Goal: Task Accomplishment & Management: Complete application form

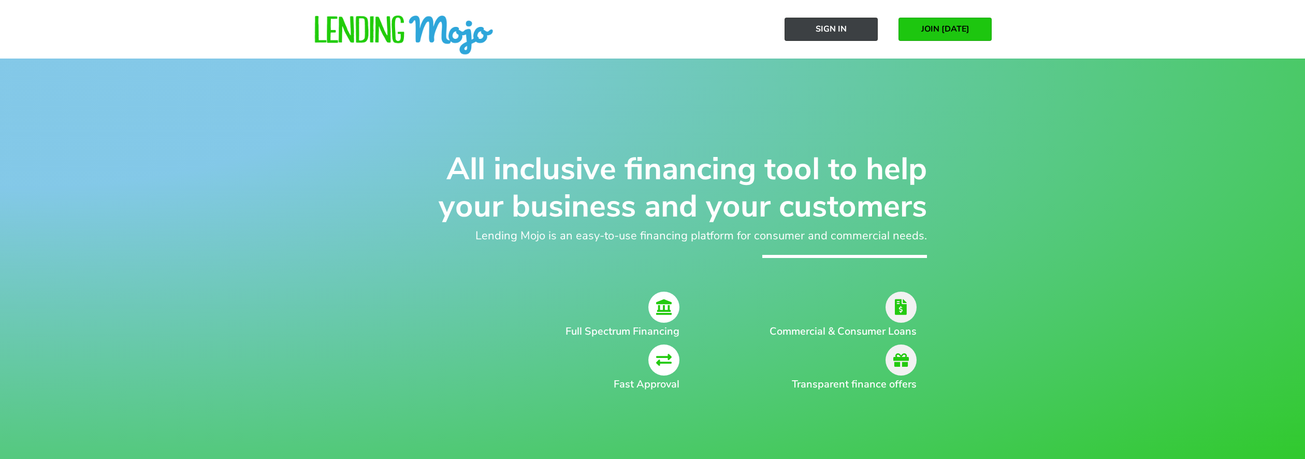
click at [829, 33] on span "Sign In" at bounding box center [831, 28] width 31 height 9
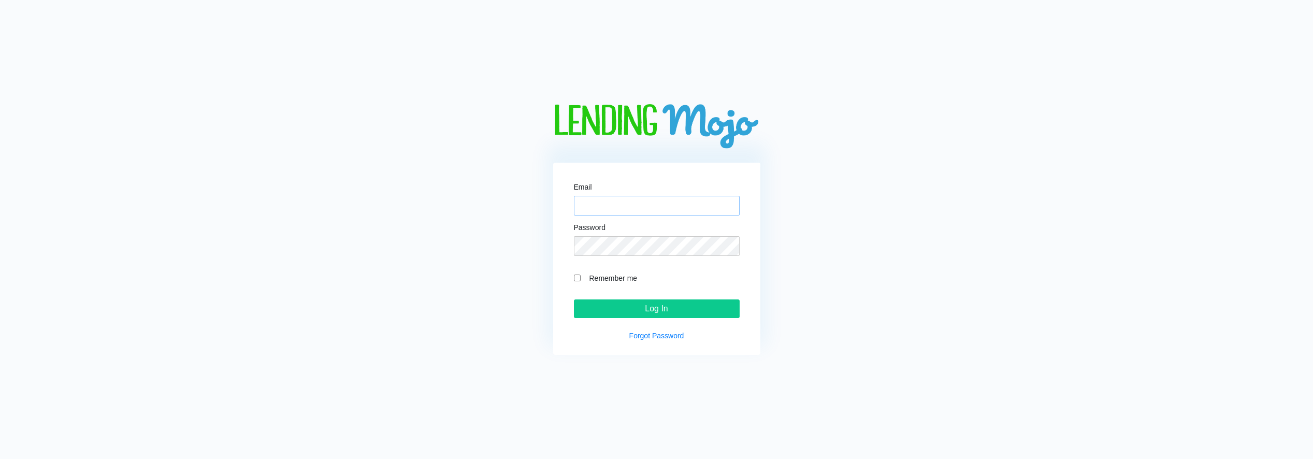
click at [618, 204] on input "Email" at bounding box center [657, 206] width 166 height 20
type input "[EMAIL_ADDRESS][DOMAIN_NAME]"
click at [578, 276] on input "Remember me" at bounding box center [577, 278] width 7 height 7
checkbox input "true"
click at [683, 304] on input "Log In" at bounding box center [657, 308] width 166 height 19
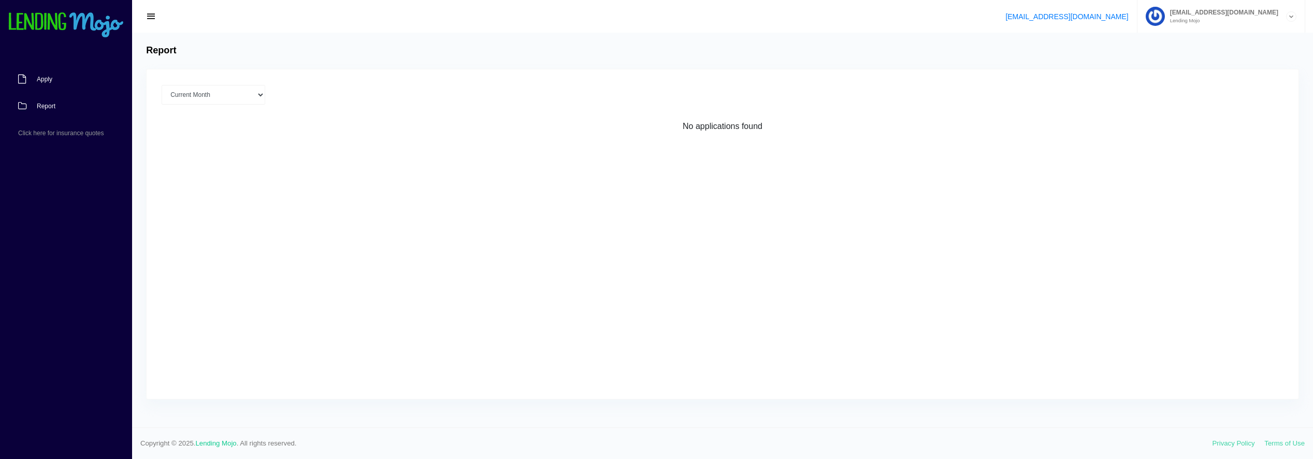
click at [45, 81] on span "Apply" at bounding box center [45, 79] width 16 height 6
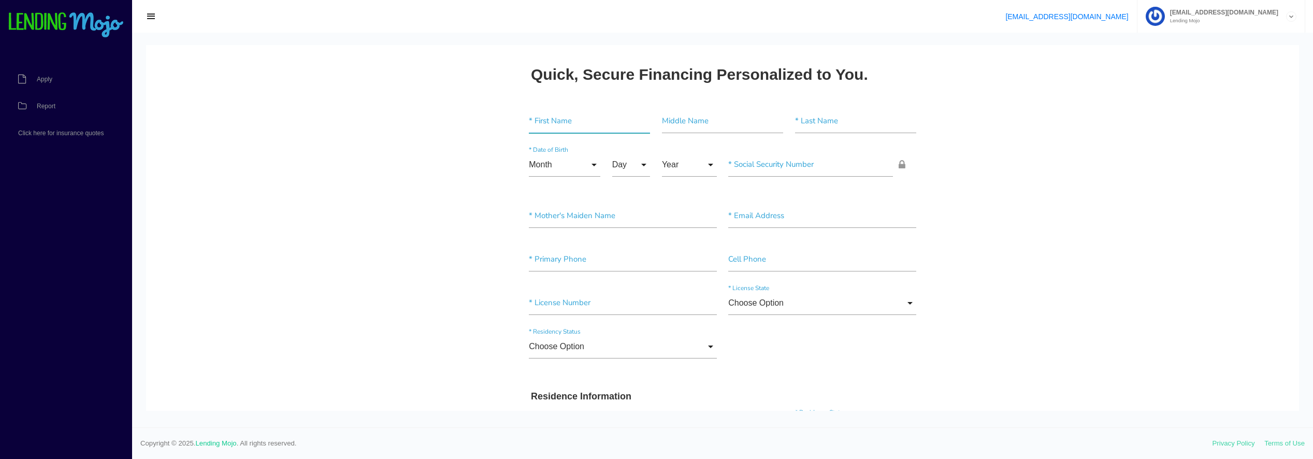
click at [566, 115] on input"] "text" at bounding box center [589, 121] width 121 height 24
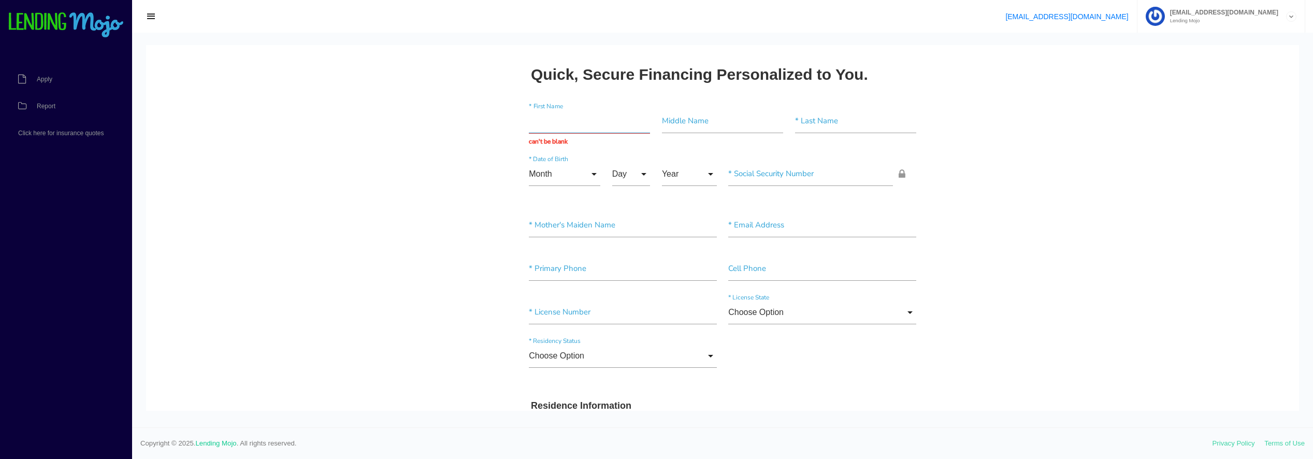
click at [553, 122] on input "text" at bounding box center [589, 121] width 121 height 24
type input "j"
type input "[PERSON_NAME]"
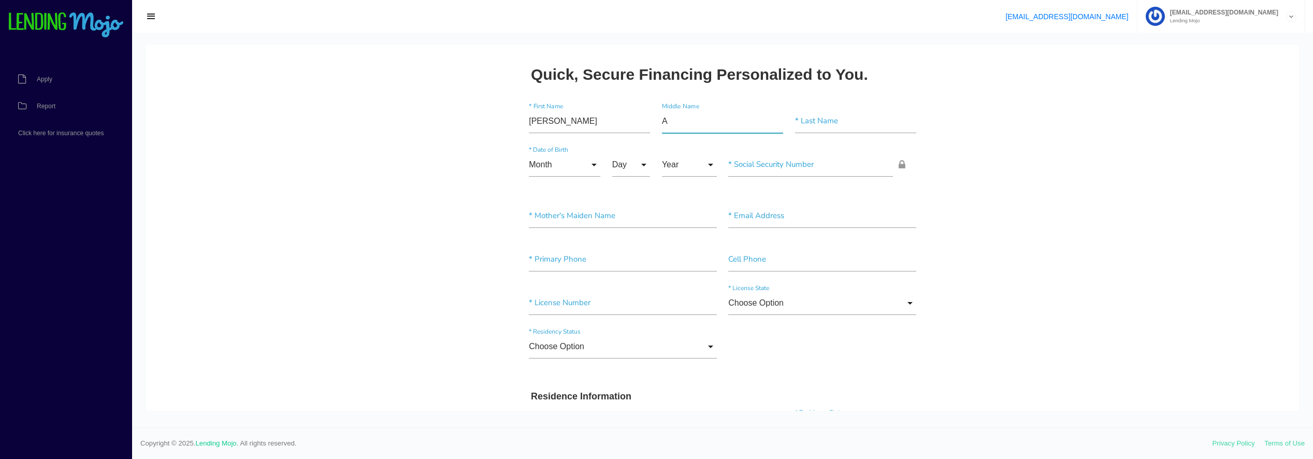
type input"] "A"
type input"] "[PERSON_NAME]"
click at [590, 164] on input "Month" at bounding box center [564, 165] width 71 height 24
click at [553, 351] on span "Oct" at bounding box center [564, 346] width 71 height 26
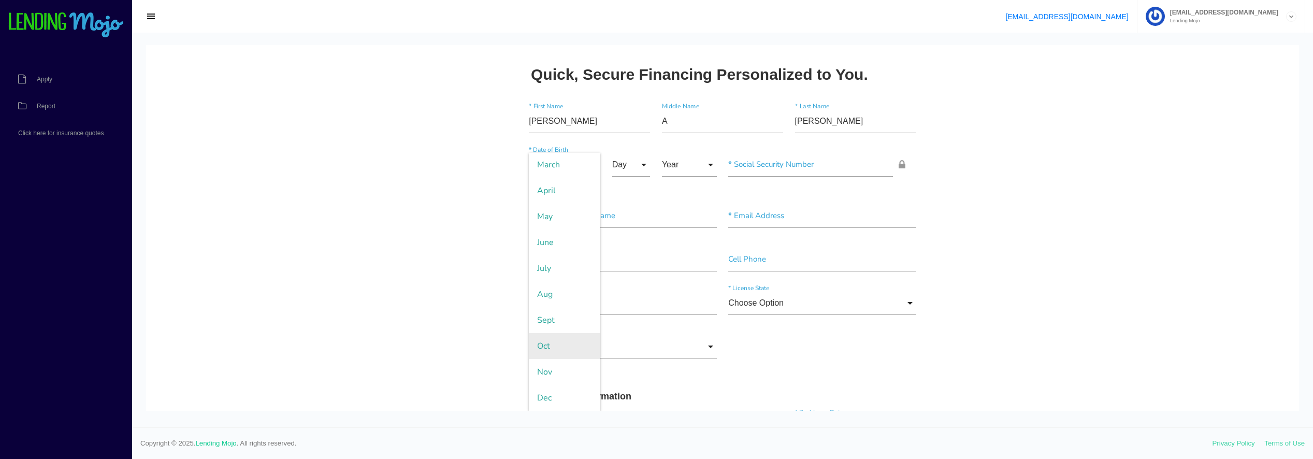
type input "Oct"
click at [629, 167] on input "Day" at bounding box center [631, 165] width 38 height 24
drag, startPoint x: 615, startPoint y: 393, endPoint x: 662, endPoint y: 367, distance: 53.3
click at [617, 393] on span "9" at bounding box center [638, 399] width 52 height 26
type input "9"
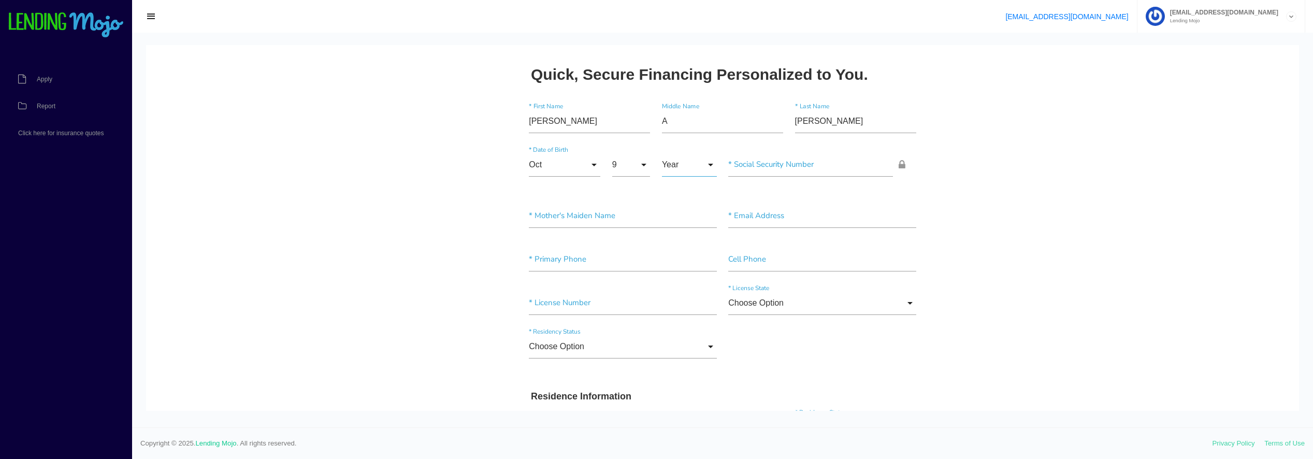
click at [680, 166] on input "Year" at bounding box center [689, 165] width 55 height 24
click at [680, 324] on span "1962" at bounding box center [689, 321] width 55 height 26
type input "1962"
click at [766, 163] on input"] "text" at bounding box center [810, 165] width 165 height 24
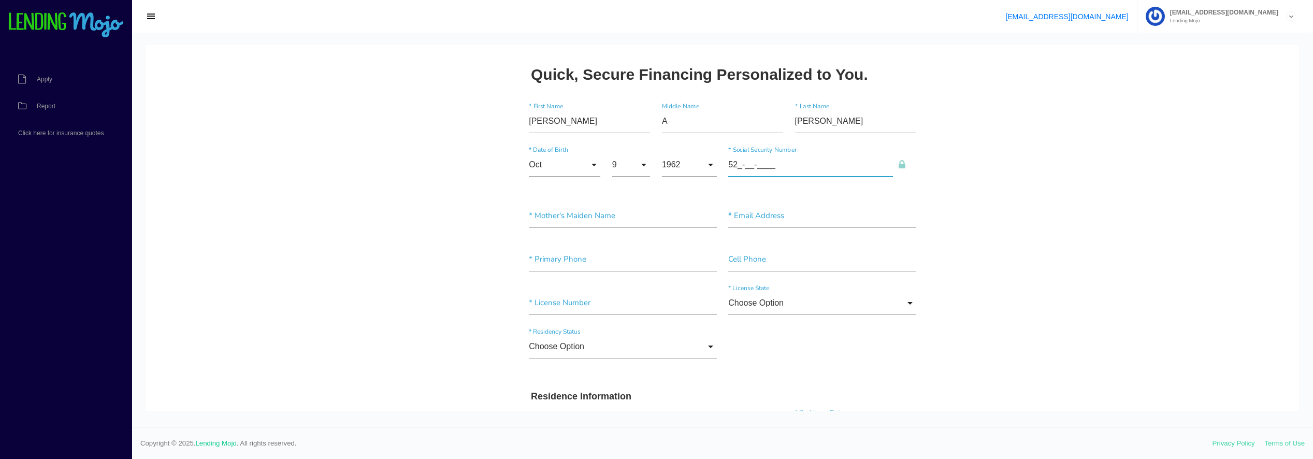
type input"] "525-__-____"
drag, startPoint x: 732, startPoint y: 157, endPoint x: 736, endPoint y: 167, distance: 9.8
click at [732, 157] on input"] "525-__-____" at bounding box center [810, 165] width 165 height 24
paste input"] "525-23-8766"
type input"] "525-23-8766"
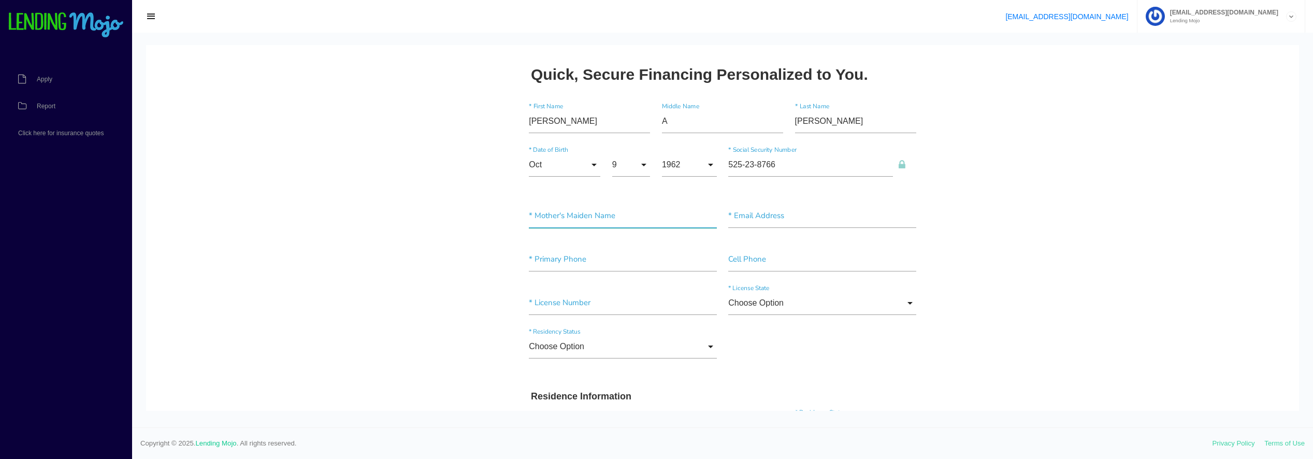
click at [578, 217] on input"] "text" at bounding box center [623, 216] width 188 height 24
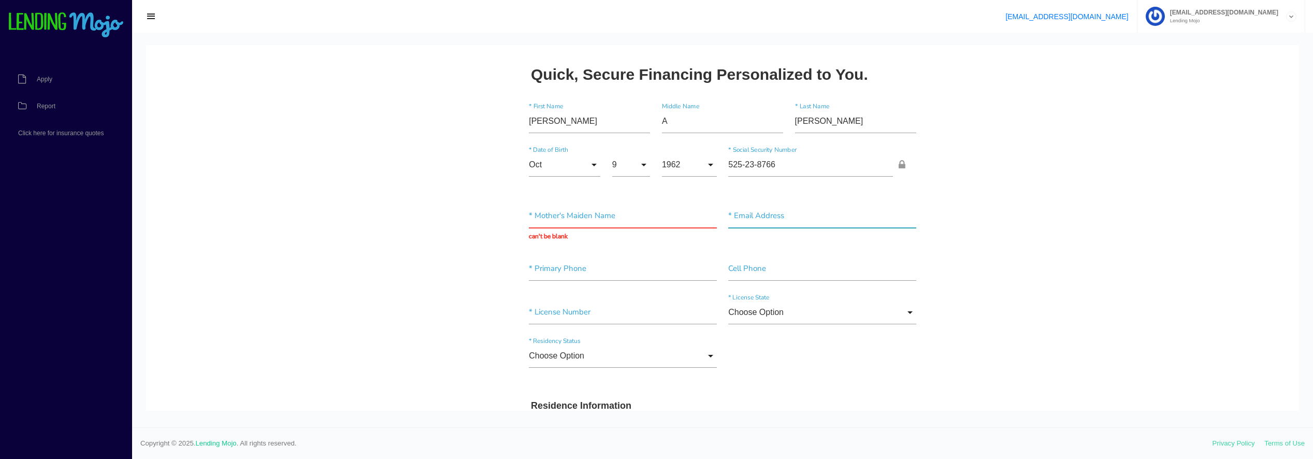
click at [766, 215] on input"] "text" at bounding box center [822, 216] width 188 height 24
click at [753, 212] on input "text" at bounding box center [822, 216] width 188 height 24
paste input "startingnew71@gmail.com"
type input "startingnew71@gmail.com"
type input"] "(970) 462-2276"
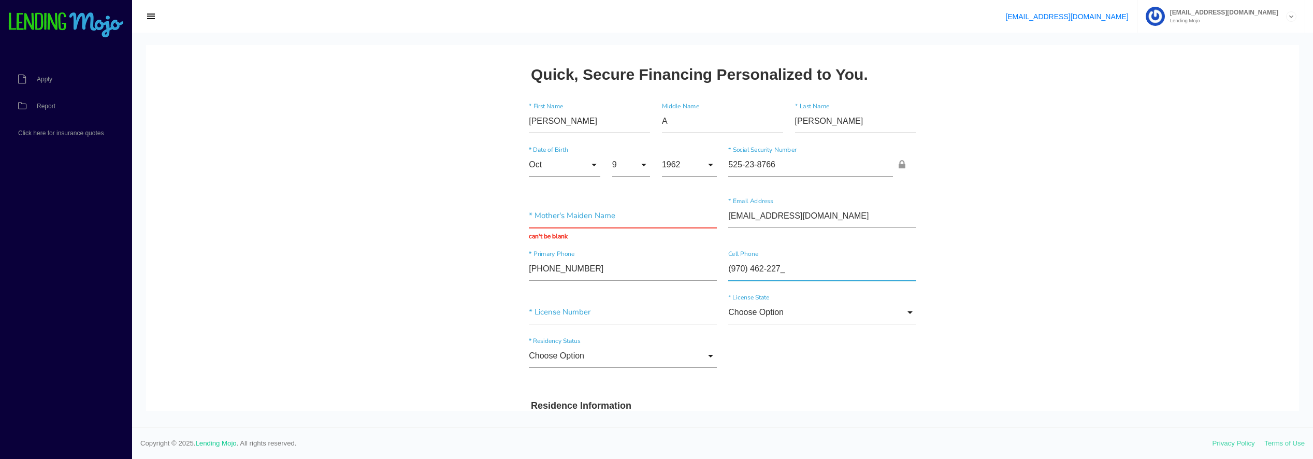
type input"] "(970) 462-2276"
click at [554, 311] on input "text" at bounding box center [623, 312] width 188 height 24
paste input "103540484"
type input "103540484"
click at [905, 311] on input "Choose Option" at bounding box center [822, 312] width 188 height 24
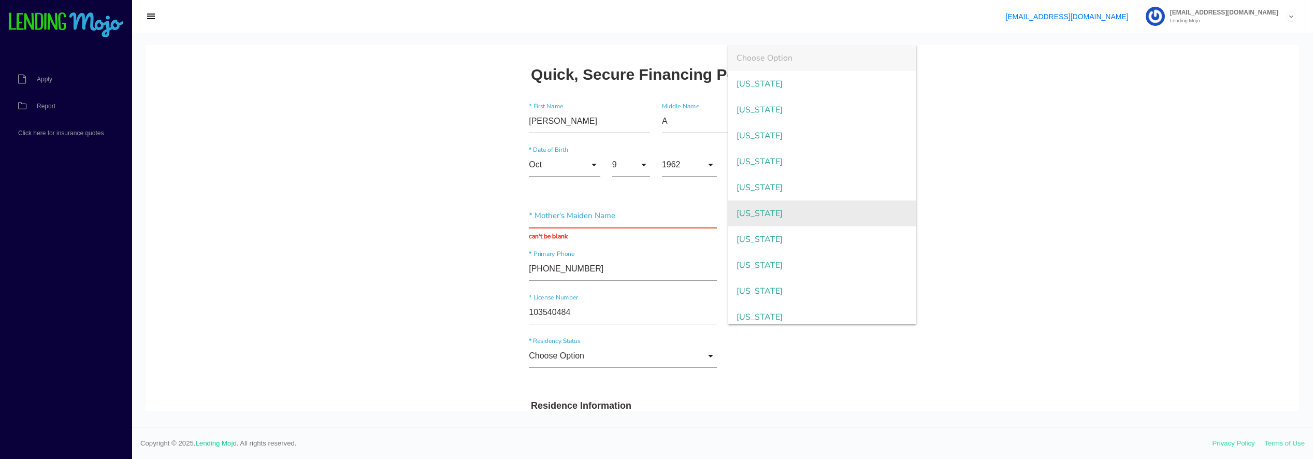
click at [809, 213] on span "[US_STATE]" at bounding box center [822, 213] width 188 height 26
type input "[US_STATE]"
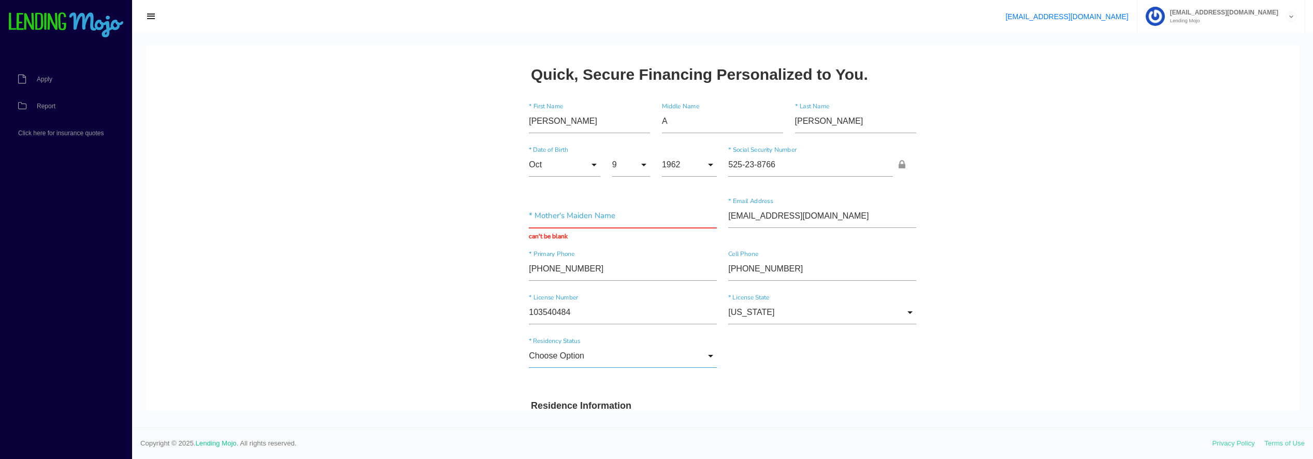
click at [582, 357] on input "Choose Option" at bounding box center [623, 356] width 188 height 24
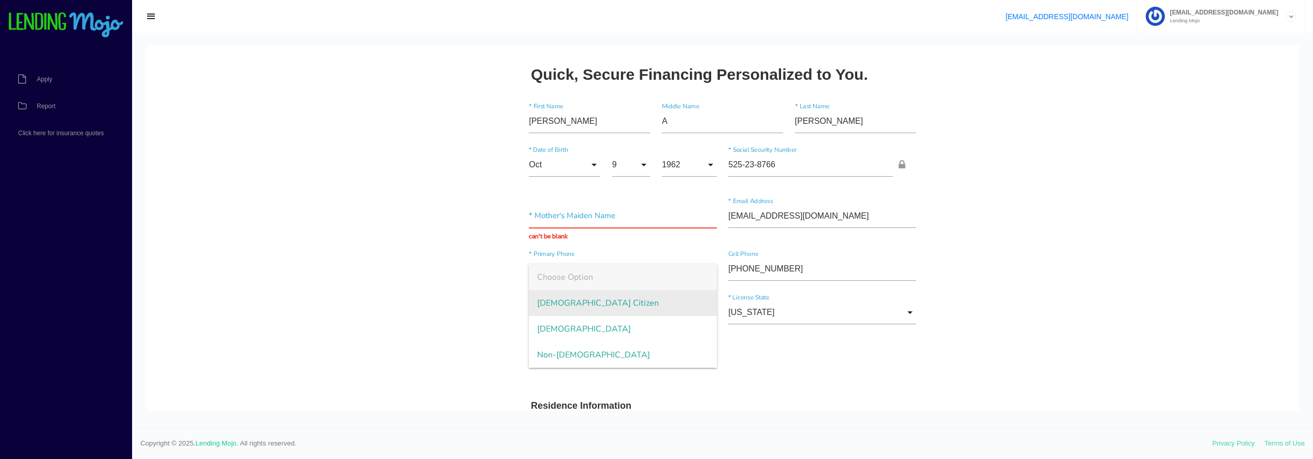
click at [575, 311] on span "[DEMOGRAPHIC_DATA] Citizen" at bounding box center [623, 303] width 188 height 26
type input "[DEMOGRAPHIC_DATA] Citizen"
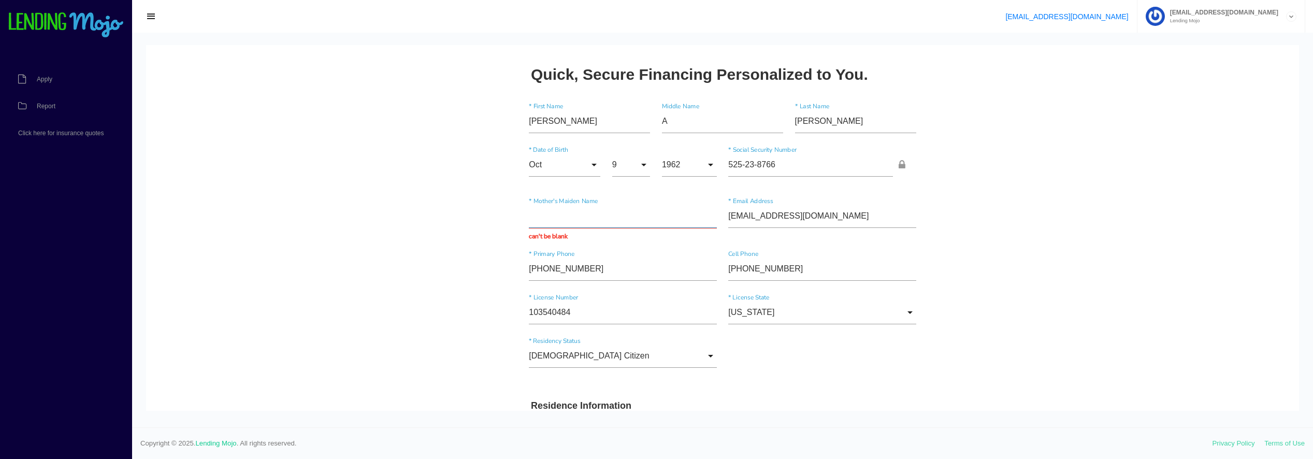
click at [548, 215] on input "text" at bounding box center [623, 216] width 188 height 24
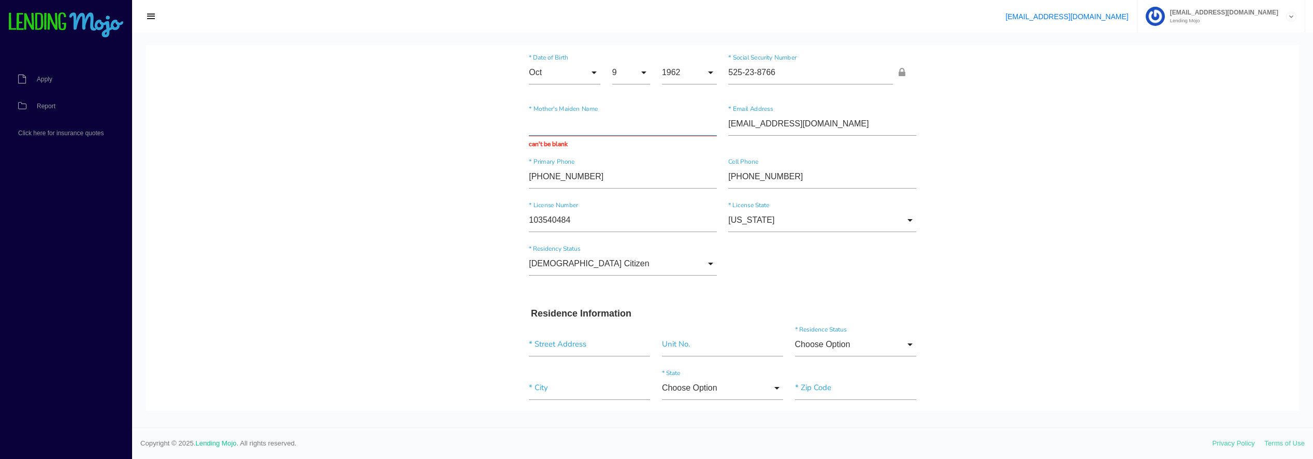
scroll to position [155, 0]
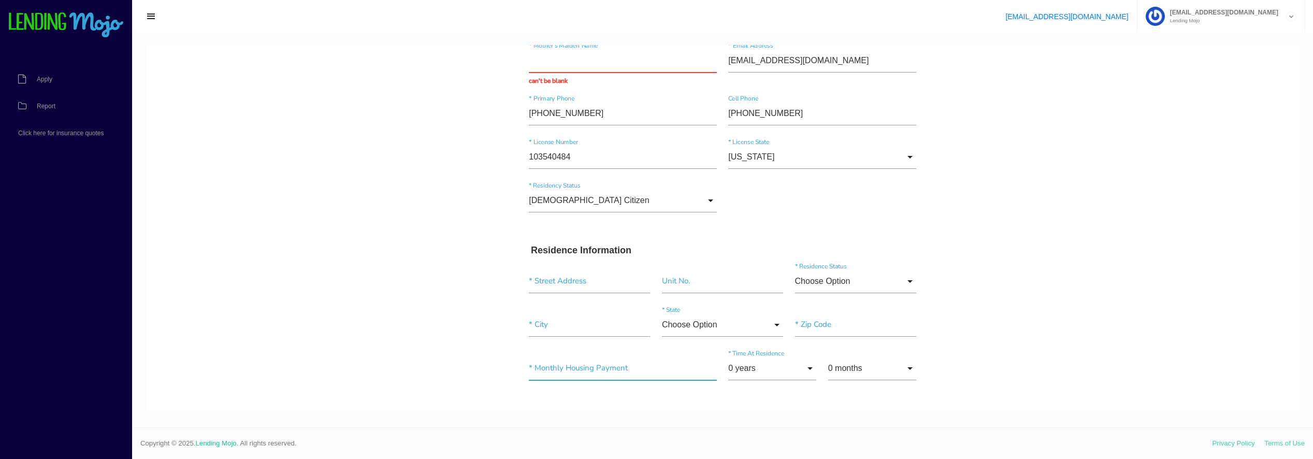
click at [583, 371] on input"] "text" at bounding box center [623, 368] width 188 height 24
type input"] "$1,545.00"
click at [761, 392] on div "$1,545.00 * Monthly Housing Payment 0 years 0 years 1 year 2 years 3 years 4 ye…" at bounding box center [722, 374] width 399 height 51
click at [776, 371] on input "0 years" at bounding box center [772, 368] width 88 height 24
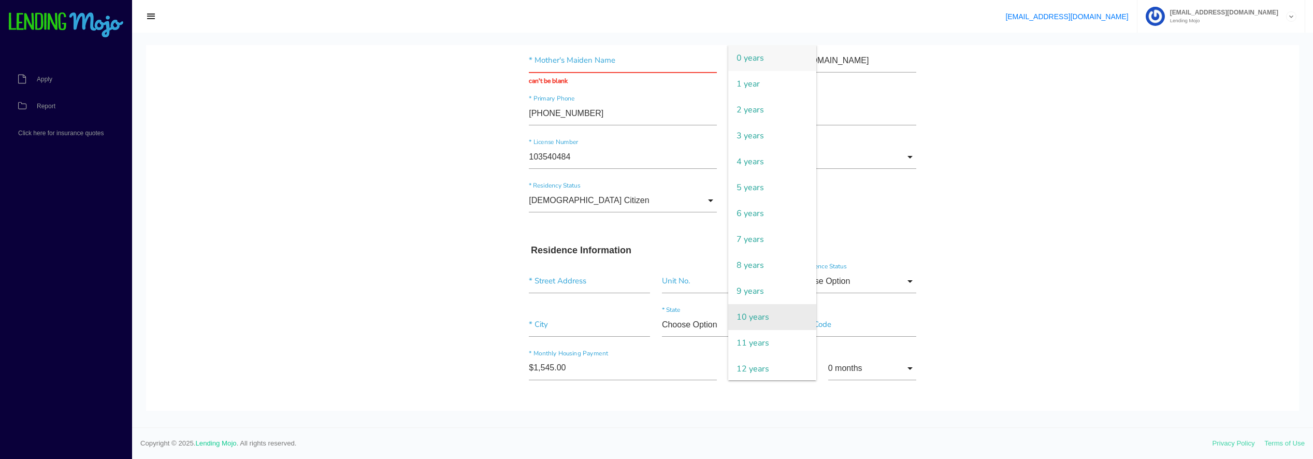
click at [759, 314] on span "10 years" at bounding box center [772, 317] width 88 height 26
type input "10 years"
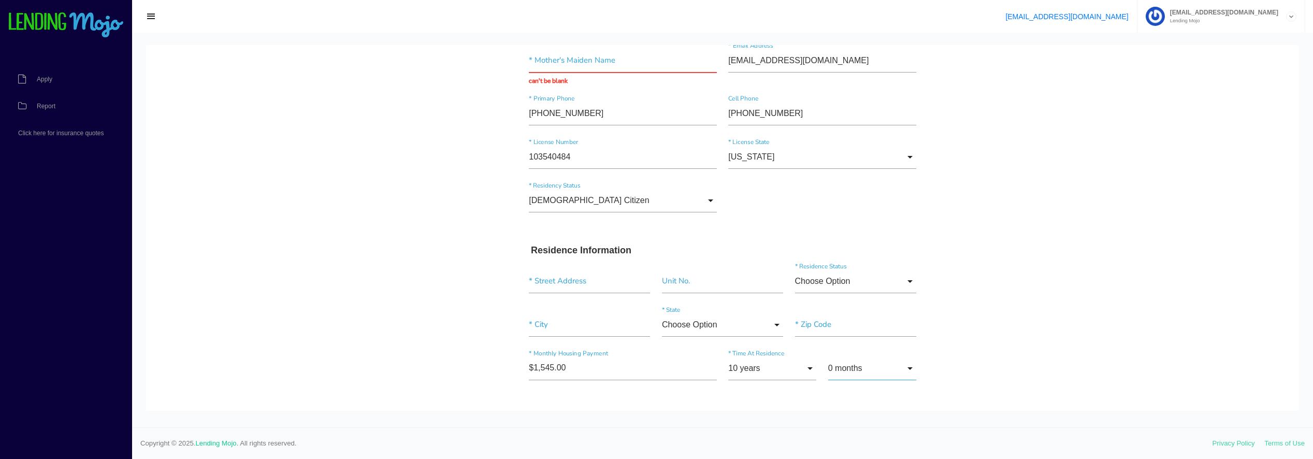
click at [857, 372] on input "0 months" at bounding box center [872, 368] width 88 height 24
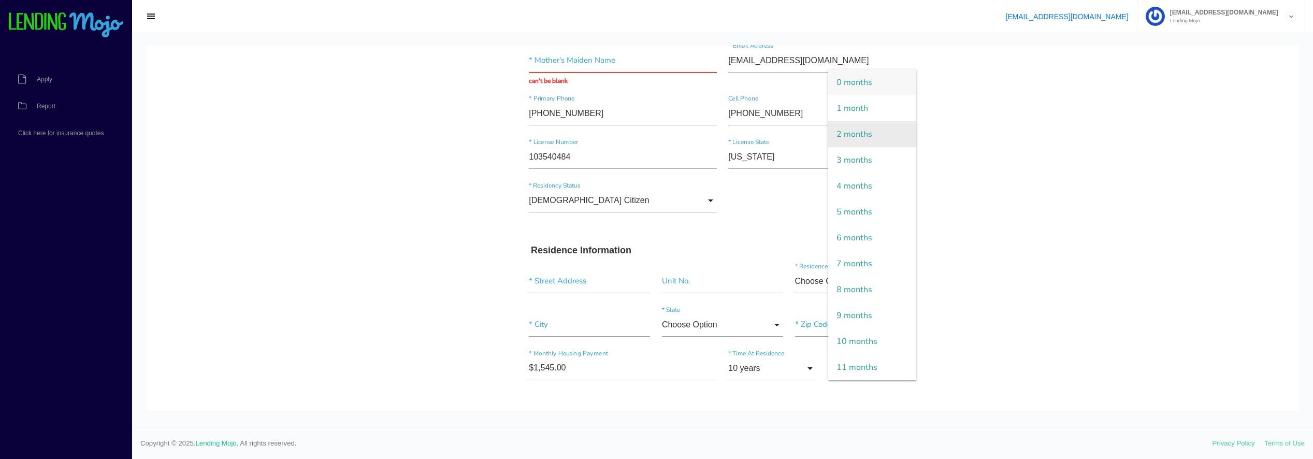
click at [865, 135] on span "2 months" at bounding box center [872, 134] width 88 height 26
type input "2 months"
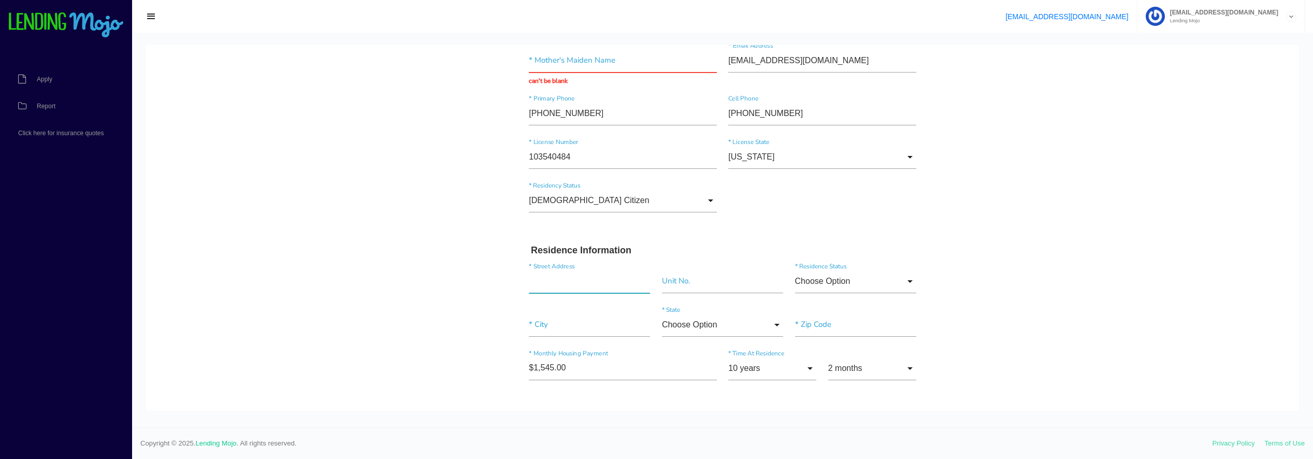
click at [565, 279] on input "text" at bounding box center [589, 281] width 121 height 24
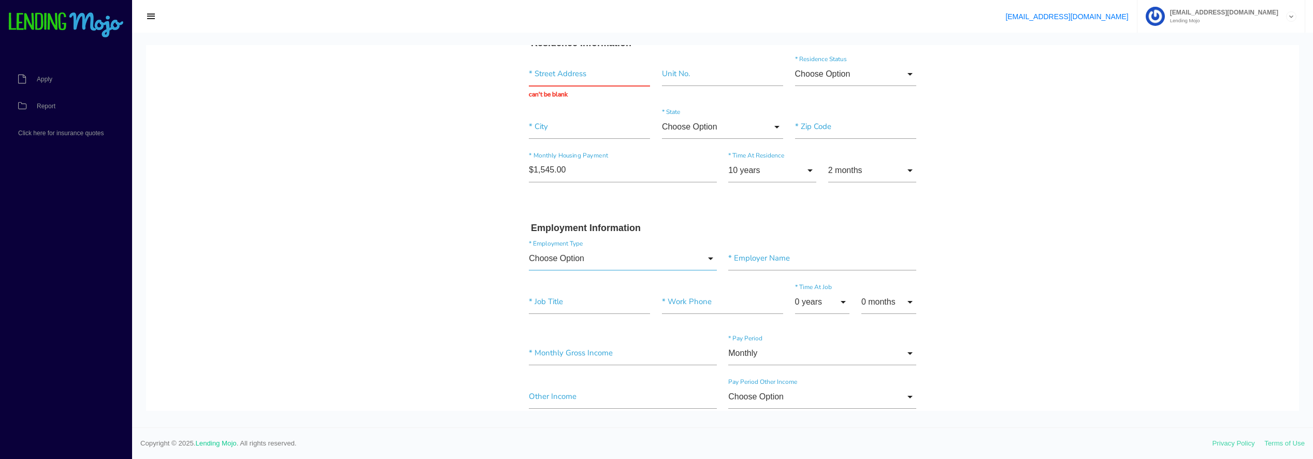
click at [669, 254] on input "Choose Option" at bounding box center [623, 259] width 188 height 24
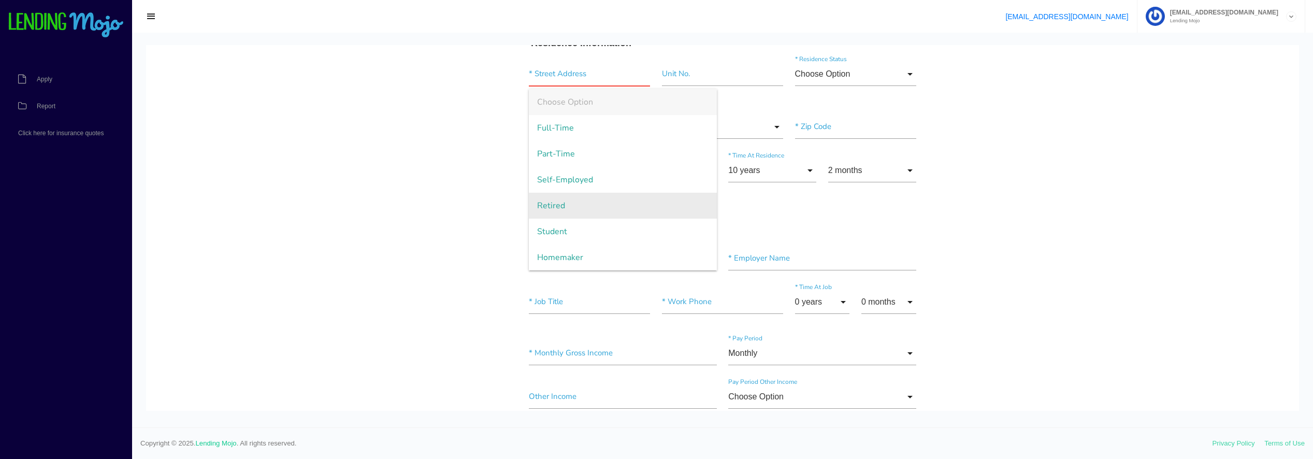
click at [572, 212] on span "Retired" at bounding box center [623, 206] width 188 height 26
type input "Retired"
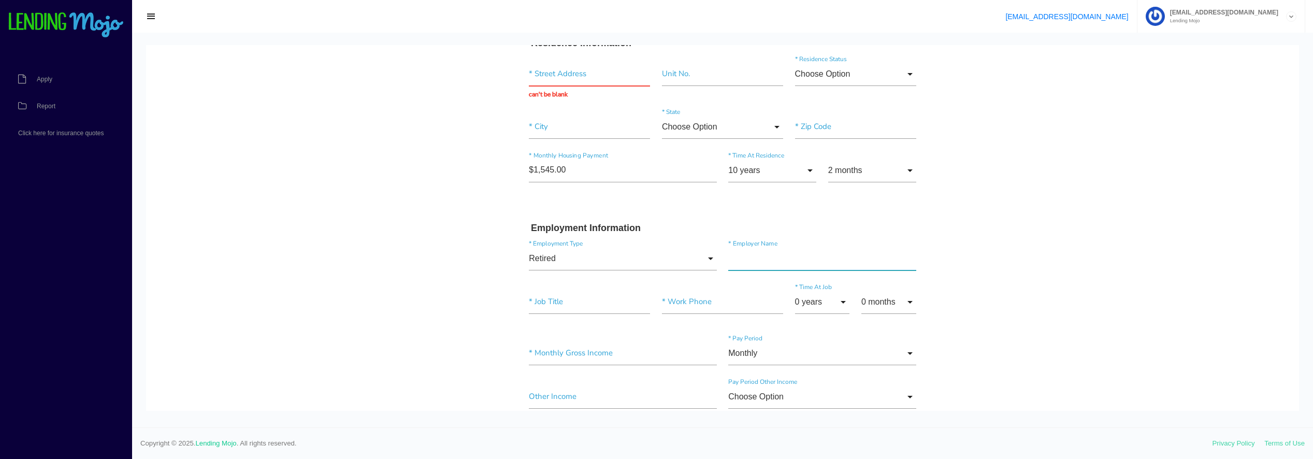
click at [769, 256] on input"] "text" at bounding box center [822, 259] width 188 height 24
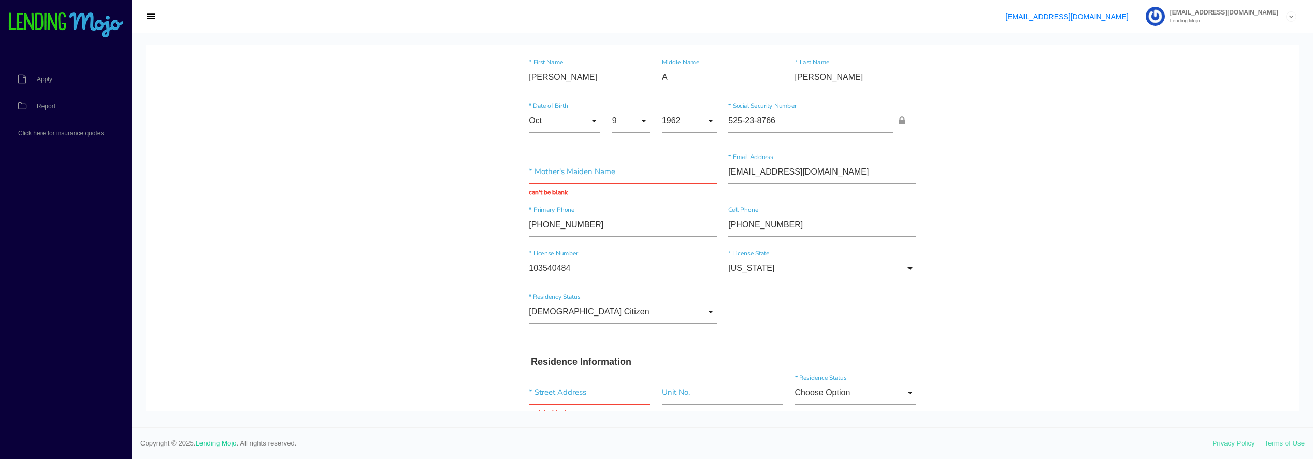
scroll to position [0, 0]
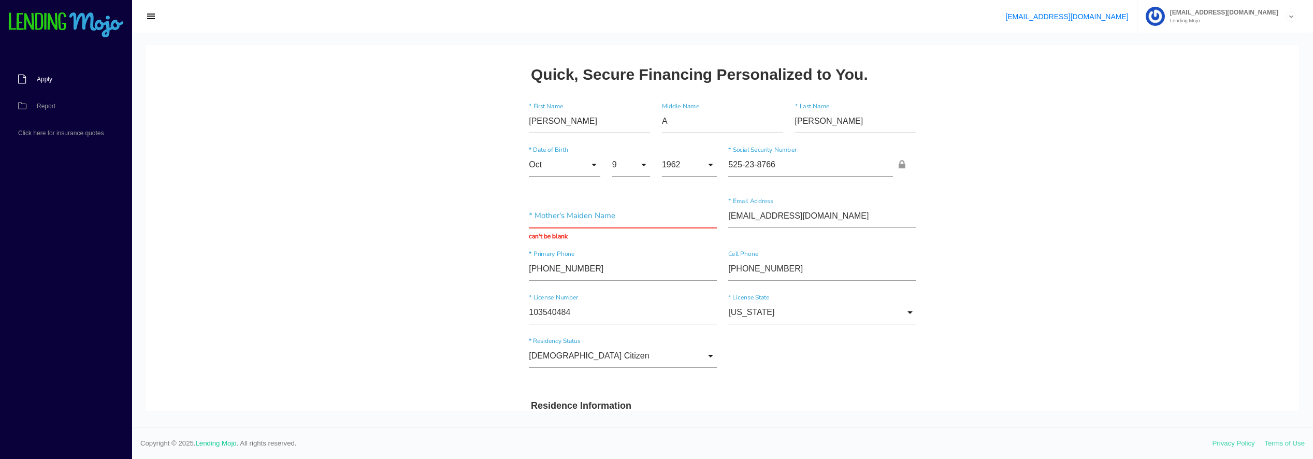
click at [45, 78] on span "Apply" at bounding box center [45, 79] width 16 height 6
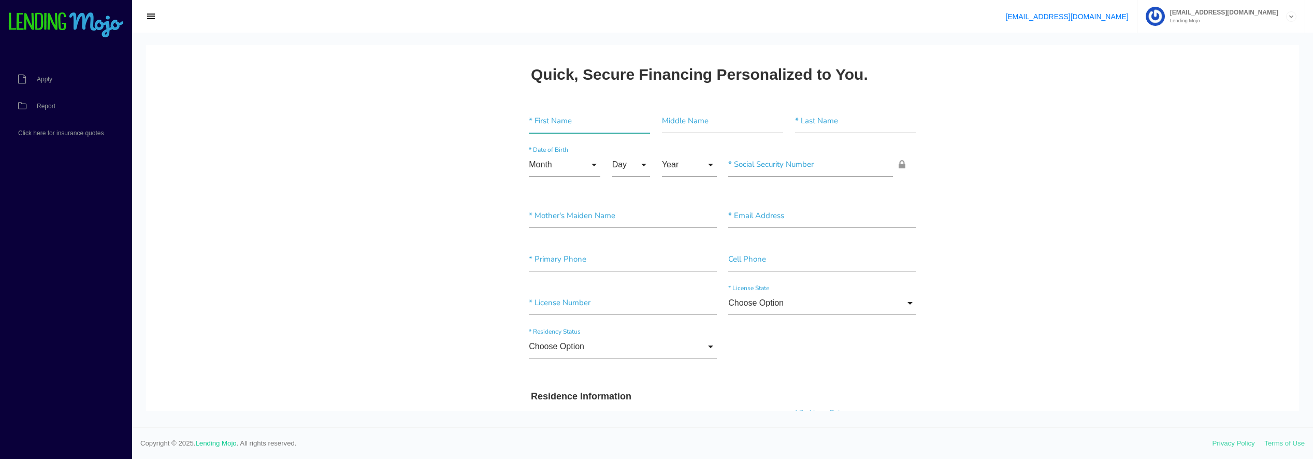
click at [567, 121] on input"] "text" at bounding box center [589, 121] width 121 height 24
type input"] "[PERSON_NAME]"
type input"] "A"
type input"] "[PERSON_NAME]"
click at [586, 168] on input "Month" at bounding box center [564, 165] width 71 height 24
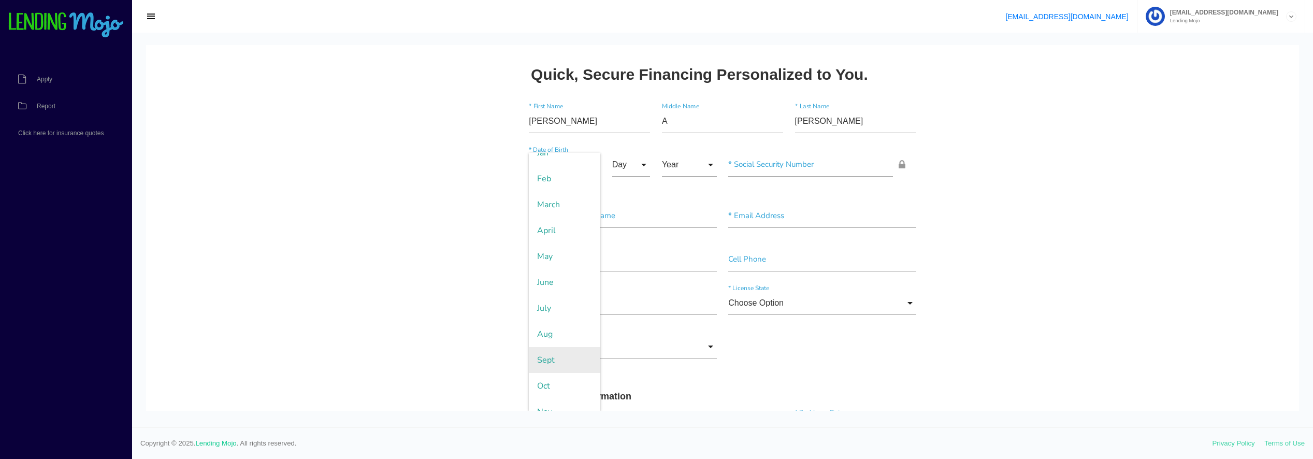
scroll to position [79, 0]
click at [543, 343] on span "Oct" at bounding box center [564, 346] width 71 height 26
type input "Oct"
click at [640, 162] on input "Day" at bounding box center [631, 165] width 38 height 24
drag, startPoint x: 643, startPoint y: 401, endPoint x: 642, endPoint y: 384, distance: 17.6
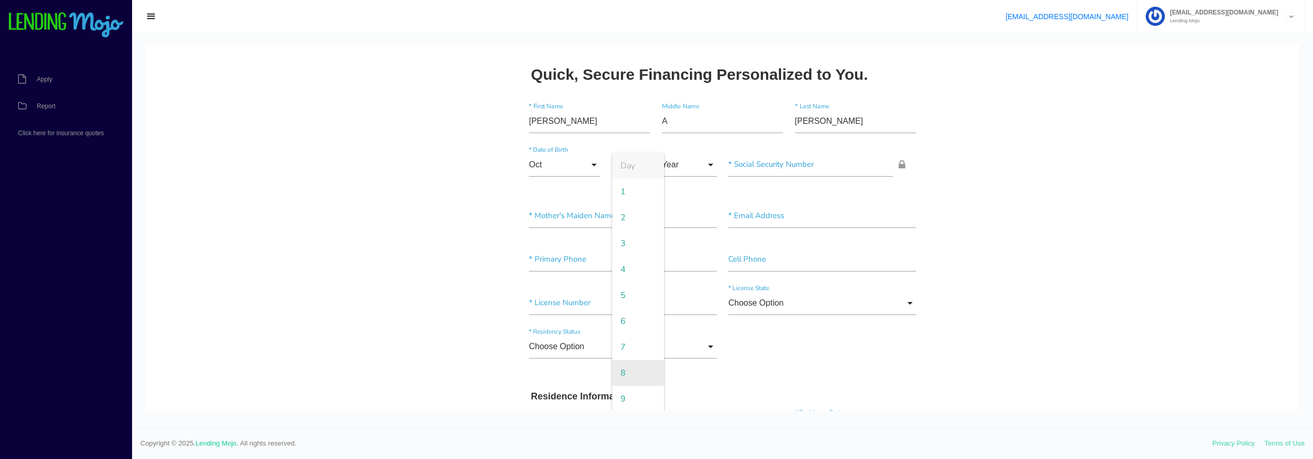
click at [643, 401] on span "9" at bounding box center [638, 399] width 52 height 26
type input "9"
click at [689, 167] on input "Year" at bounding box center [689, 165] width 55 height 24
click at [673, 324] on span "1962" at bounding box center [689, 321] width 55 height 26
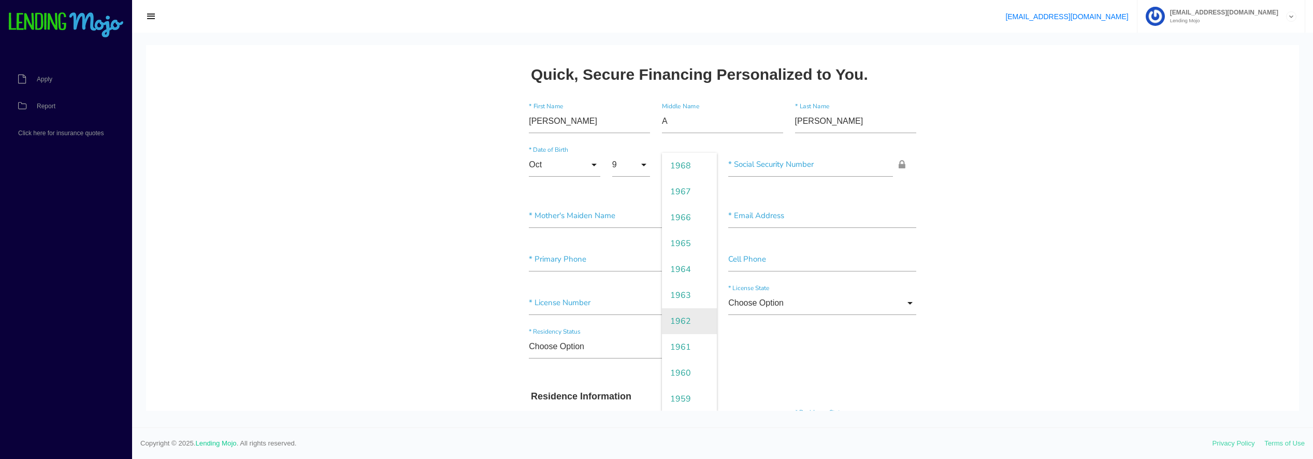
type input "1962"
click at [728, 159] on input"] "text" at bounding box center [810, 165] width 165 height 24
paste input"] "525-23-8766"
type input"] "525-23-8766"
click at [531, 217] on input"] "text" at bounding box center [623, 216] width 188 height 24
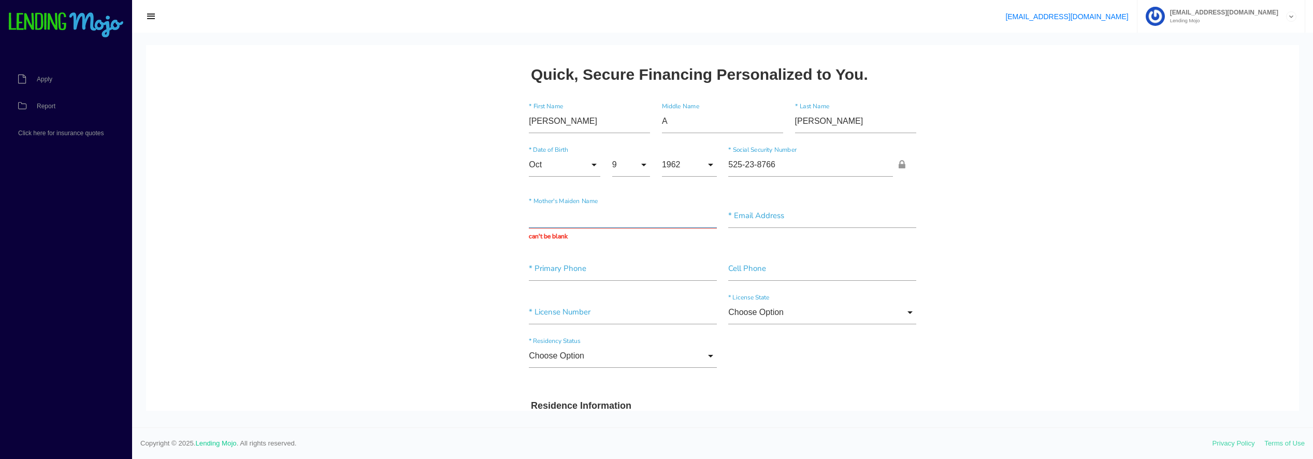
click at [554, 213] on input "text" at bounding box center [623, 216] width 188 height 24
type input "HOSKINS"
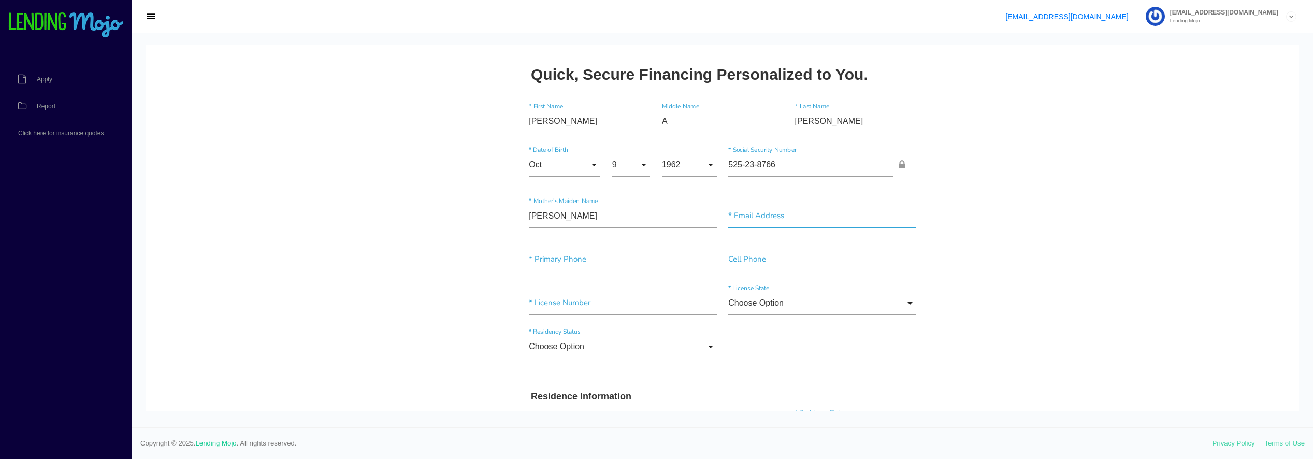
click at [753, 211] on input"] "text" at bounding box center [822, 216] width 188 height 24
paste input"] "startingnew71@gmail.com"
type input"] "startingnew71@gmail.com"
type input"] "(970) 462-2276"
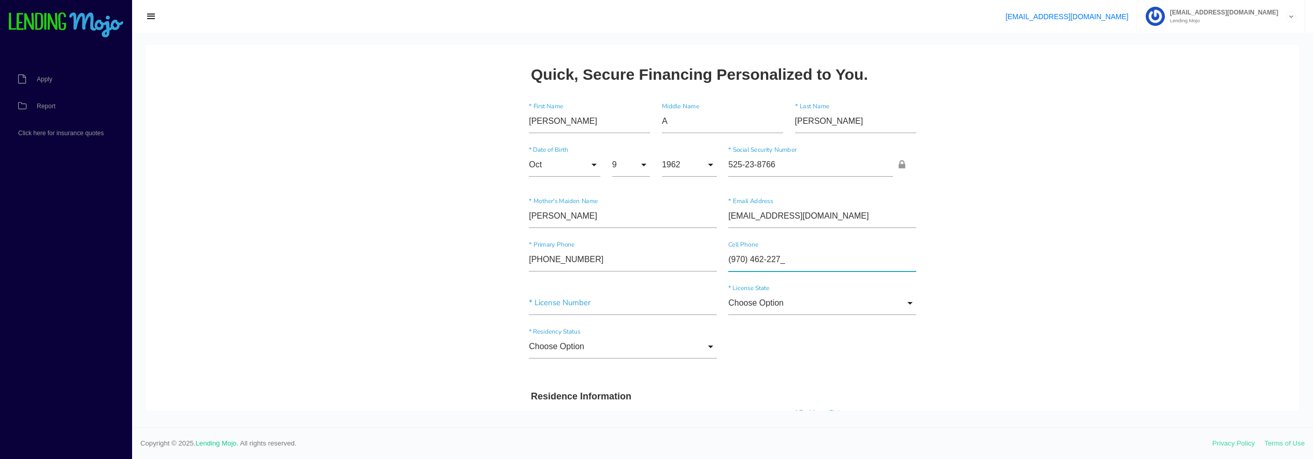
type input"] "(970) 462-2276"
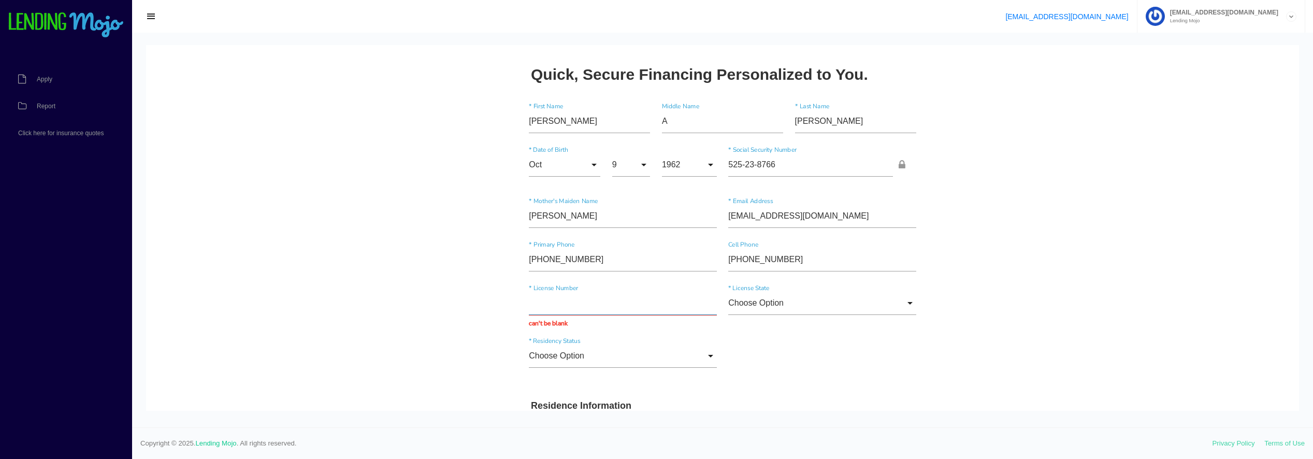
click at [529, 302] on input "text" at bounding box center [623, 303] width 188 height 24
paste input "103540484"
type input "103540484"
click at [907, 300] on input "Choose Option" at bounding box center [822, 303] width 188 height 24
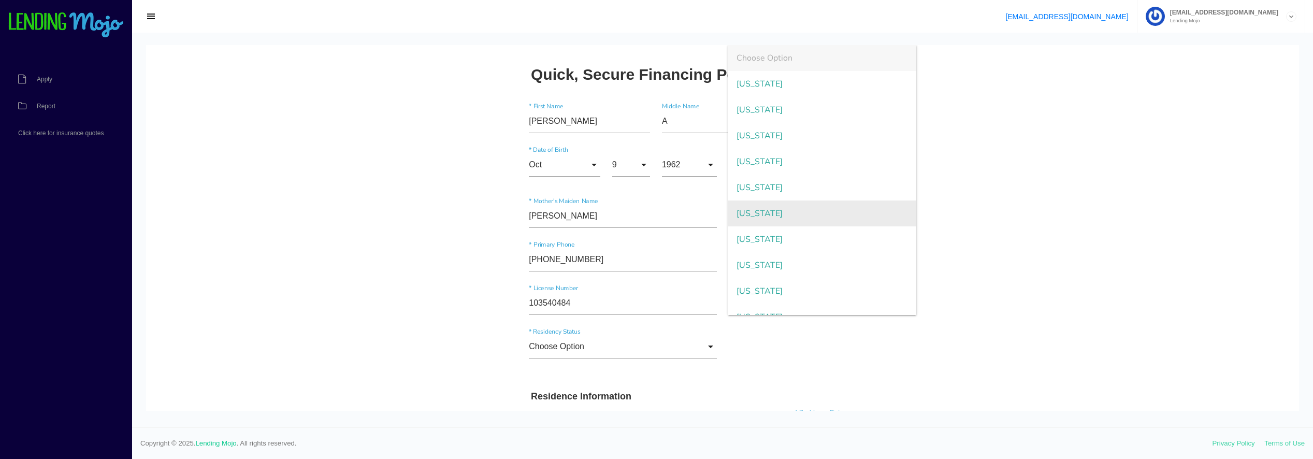
click at [786, 218] on span "[US_STATE]" at bounding box center [822, 213] width 188 height 26
type input "[US_STATE]"
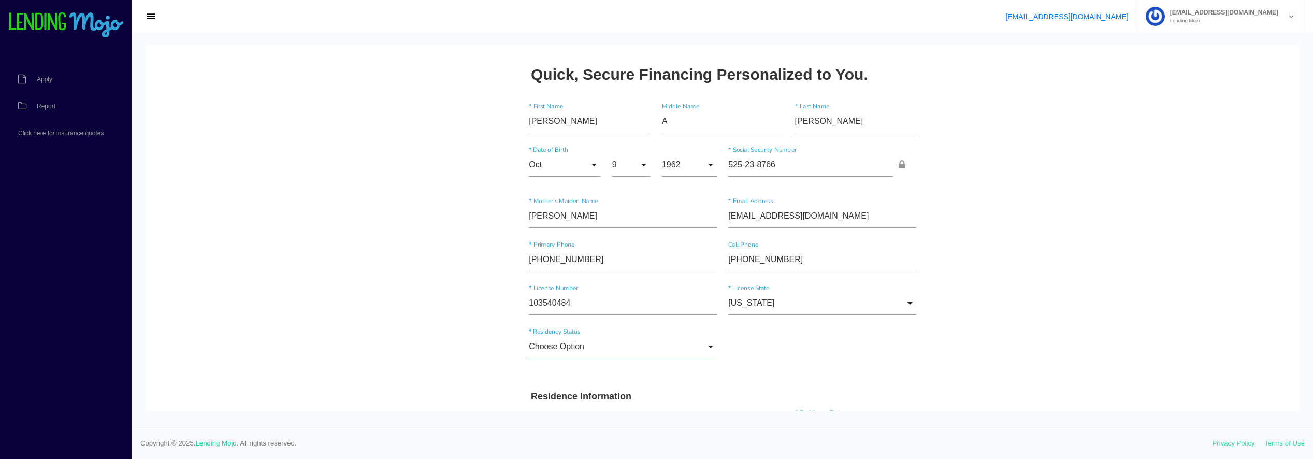
click at [635, 348] on input "Choose Option" at bounding box center [623, 347] width 188 height 24
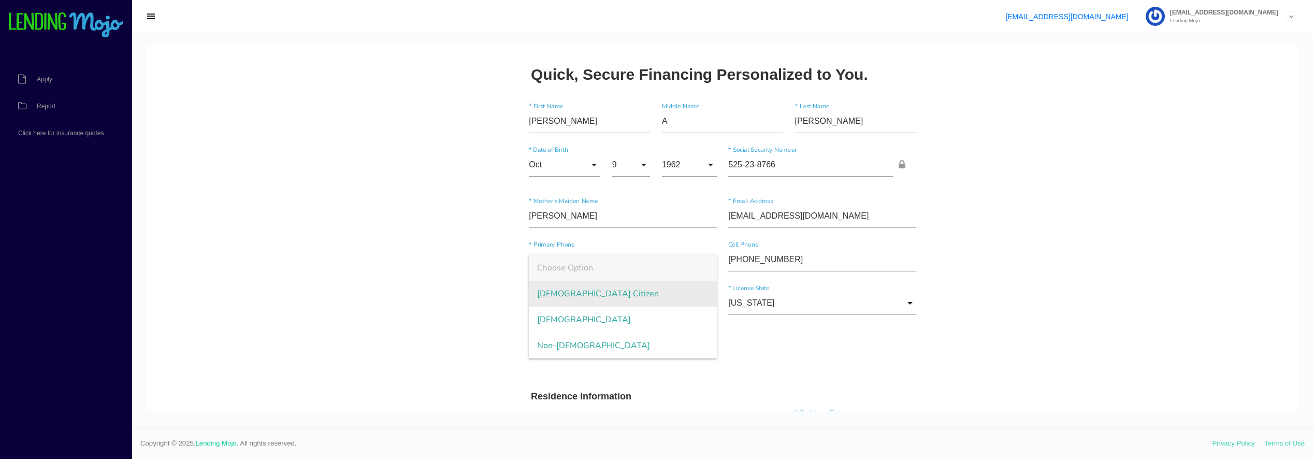
click at [590, 295] on span "[DEMOGRAPHIC_DATA] Citizen" at bounding box center [623, 294] width 188 height 26
type input "[DEMOGRAPHIC_DATA] Citizen"
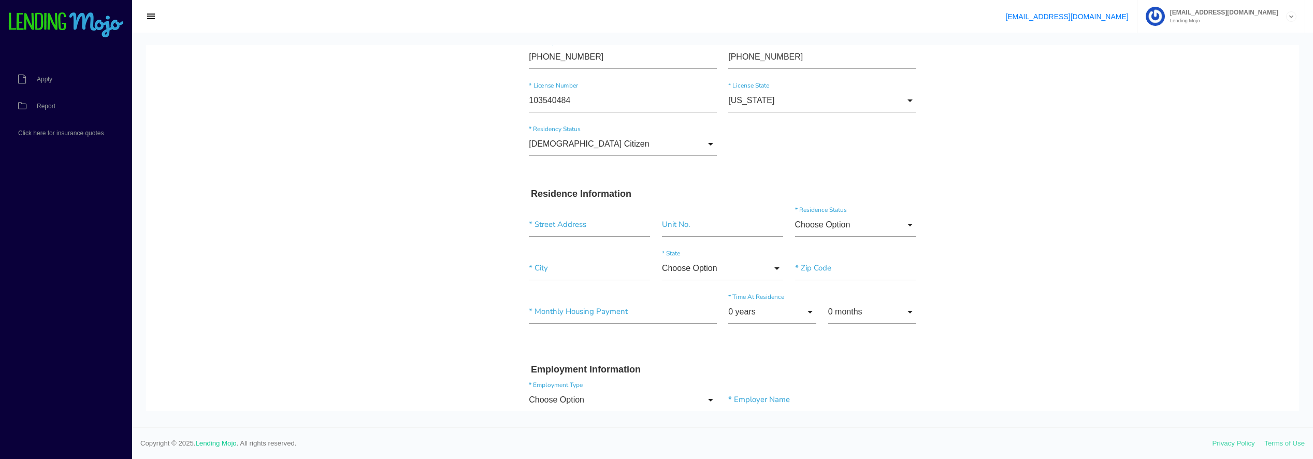
scroll to position [207, 0]
click at [589, 215] on input "text" at bounding box center [589, 220] width 121 height 24
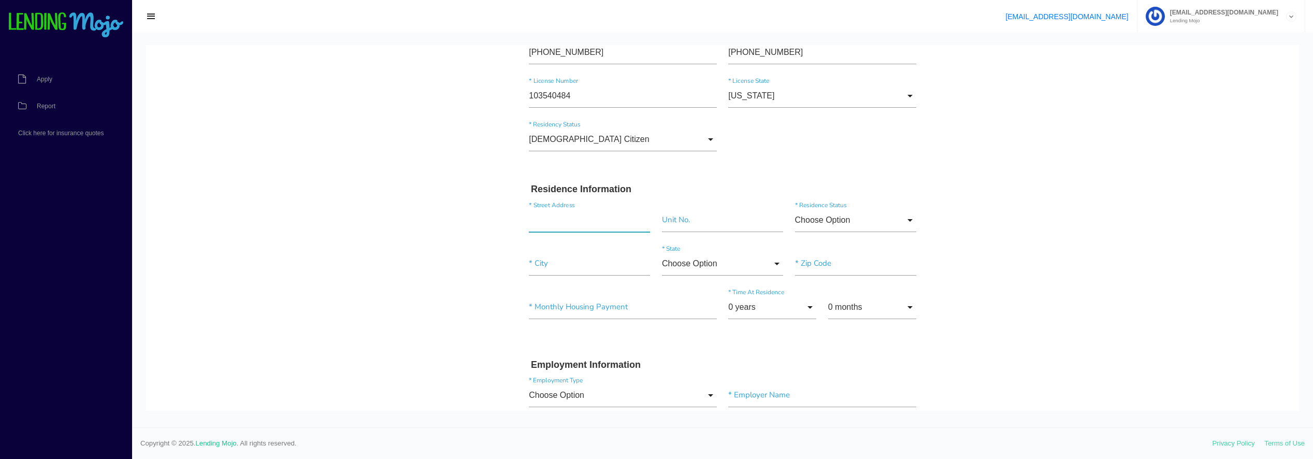
paste input "615 Balanced Rock Way #126"
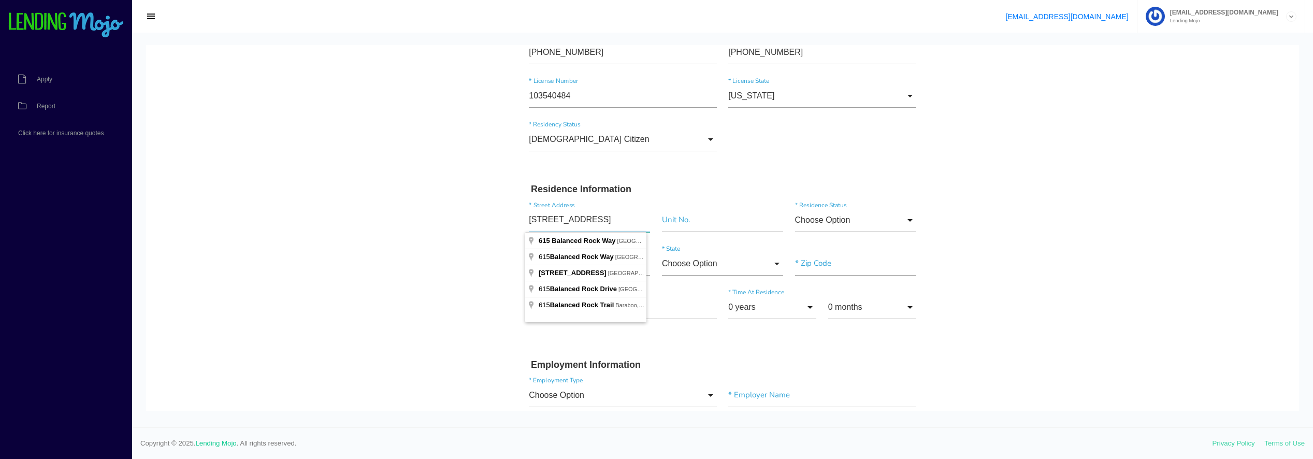
type input "615 Balanced Rock Way"
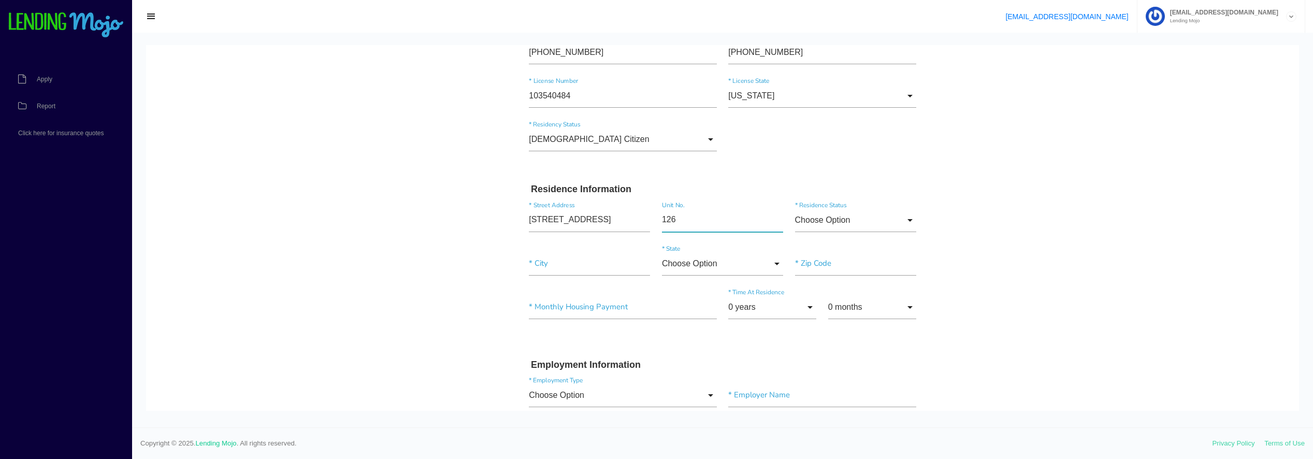
type input"] "126"
click at [906, 220] on input "Choose Option" at bounding box center [855, 220] width 121 height 24
click at [825, 300] on span "Rent" at bounding box center [855, 299] width 121 height 26
type input "Rent"
click at [568, 266] on input"] "text" at bounding box center [589, 264] width 121 height 24
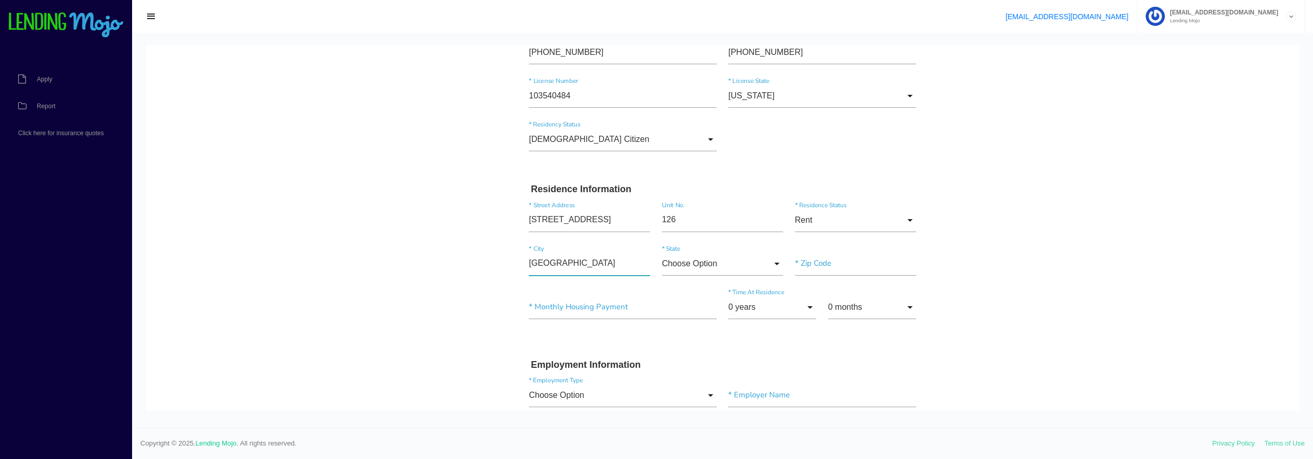
type input"] "GRAND JUNCTION"
click at [772, 264] on input "Choose Option" at bounding box center [722, 264] width 121 height 24
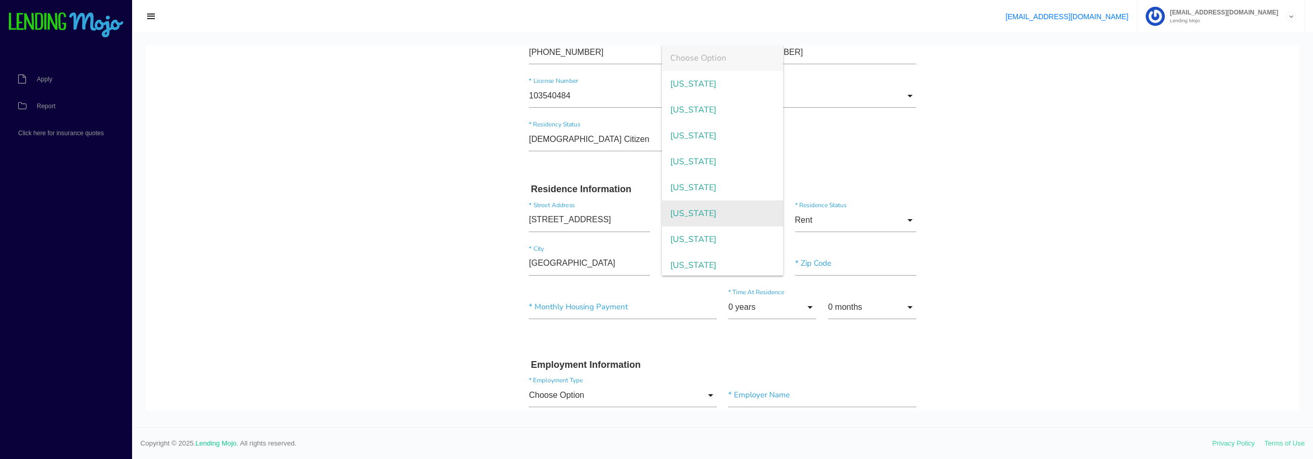
click at [714, 215] on span "[US_STATE]" at bounding box center [722, 213] width 121 height 26
type input "[US_STATE]"
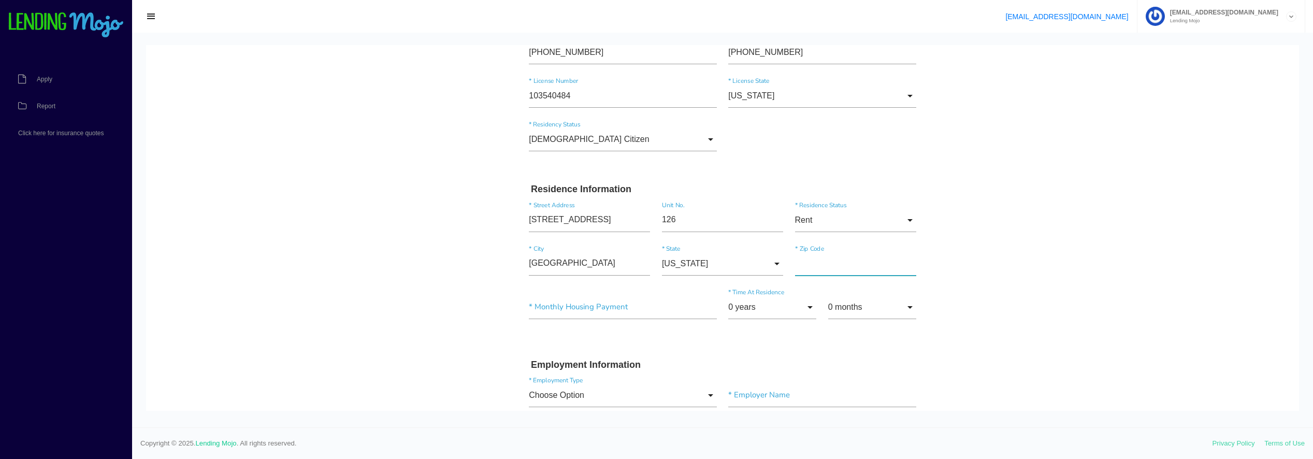
click at [823, 263] on input"] "text" at bounding box center [855, 264] width 121 height 24
type input"] "81505"
click at [593, 320] on div "* Monthly Housing Payment can't be blank" at bounding box center [622, 313] width 199 height 37
click at [561, 308] on input "text" at bounding box center [623, 307] width 188 height 24
type input "$1,545.00"
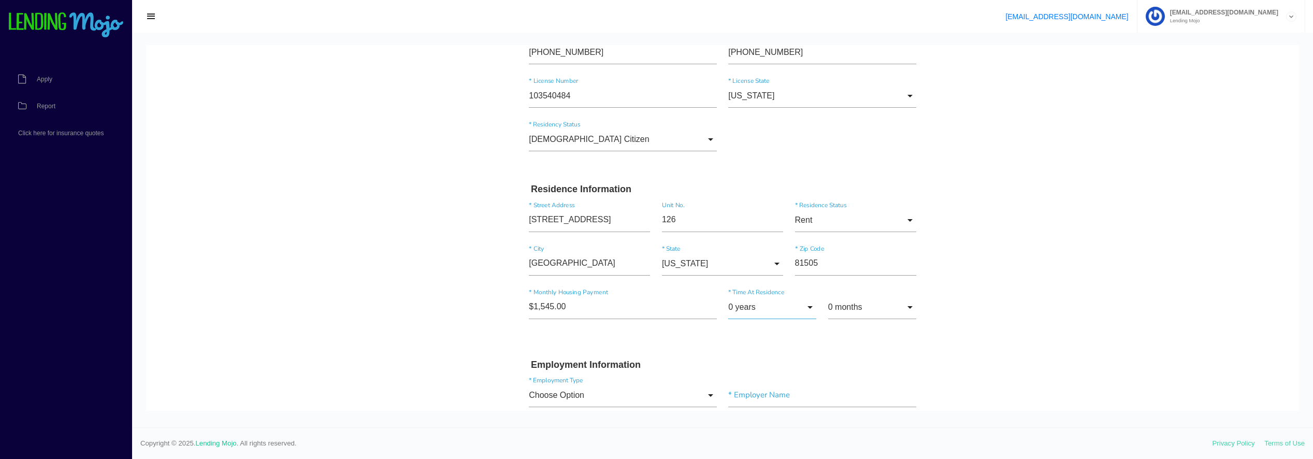
click at [767, 308] on input "0 years" at bounding box center [772, 307] width 88 height 24
click at [754, 316] on span "10 years" at bounding box center [772, 317] width 88 height 26
type input "10 years"
click at [859, 311] on input "0 months" at bounding box center [872, 307] width 88 height 24
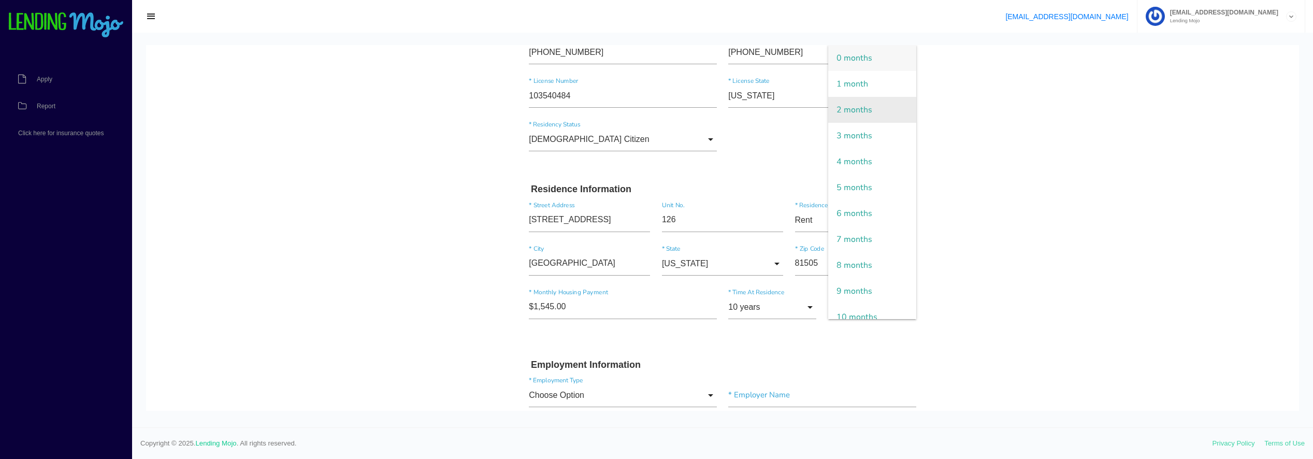
click at [853, 111] on span "2 months" at bounding box center [872, 110] width 88 height 26
type input "2 months"
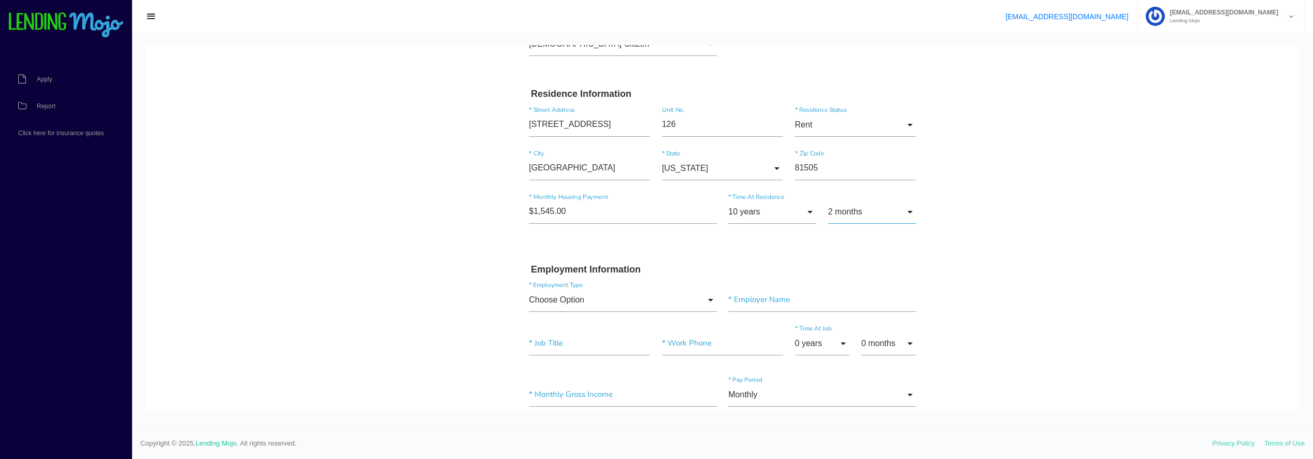
scroll to position [414, 0]
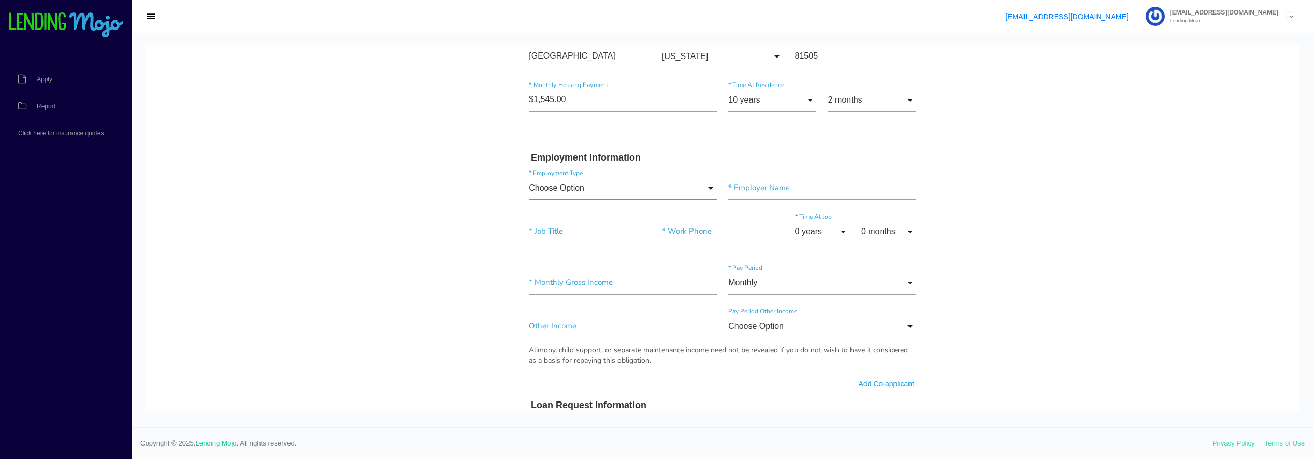
click at [589, 192] on input "Choose Option" at bounding box center [623, 188] width 188 height 24
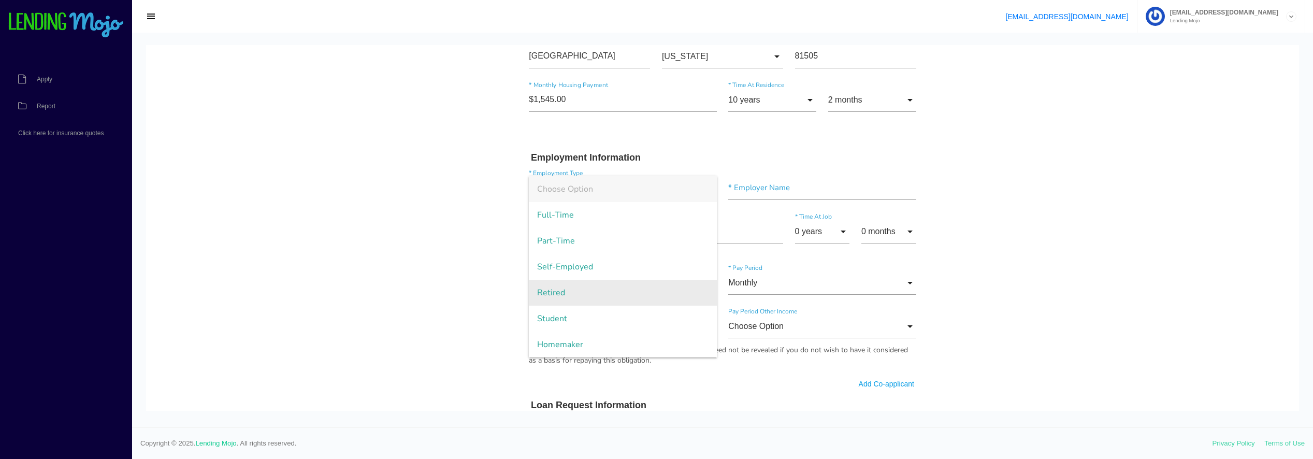
click at [564, 296] on span "Retired" at bounding box center [623, 293] width 188 height 26
type input "Retired"
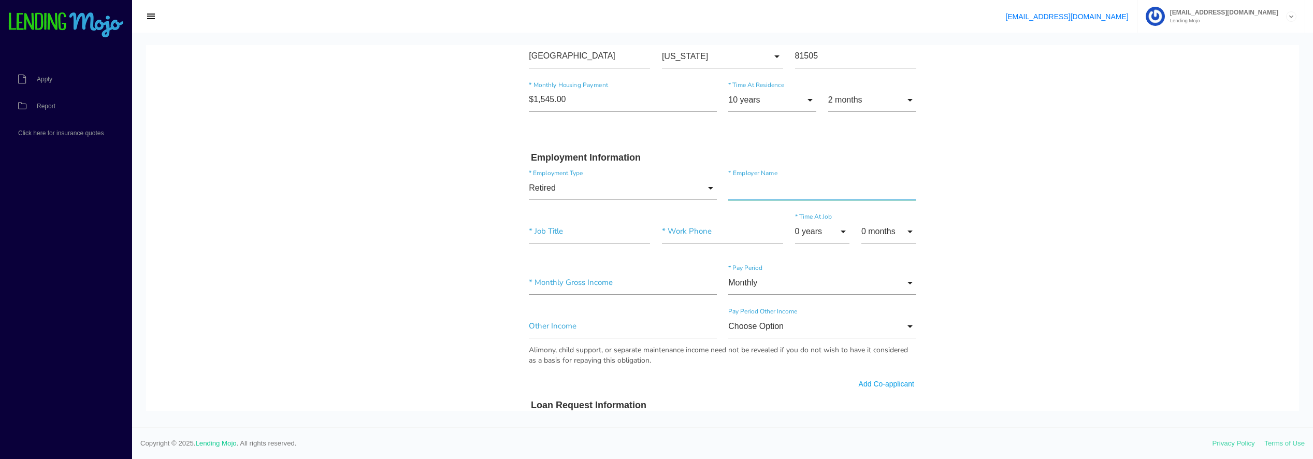
click at [756, 184] on input"] "text" at bounding box center [822, 188] width 188 height 24
type input"] "RETIRED"
type input "(970) 462-2276"
click at [811, 232] on input "0 years" at bounding box center [822, 232] width 55 height 24
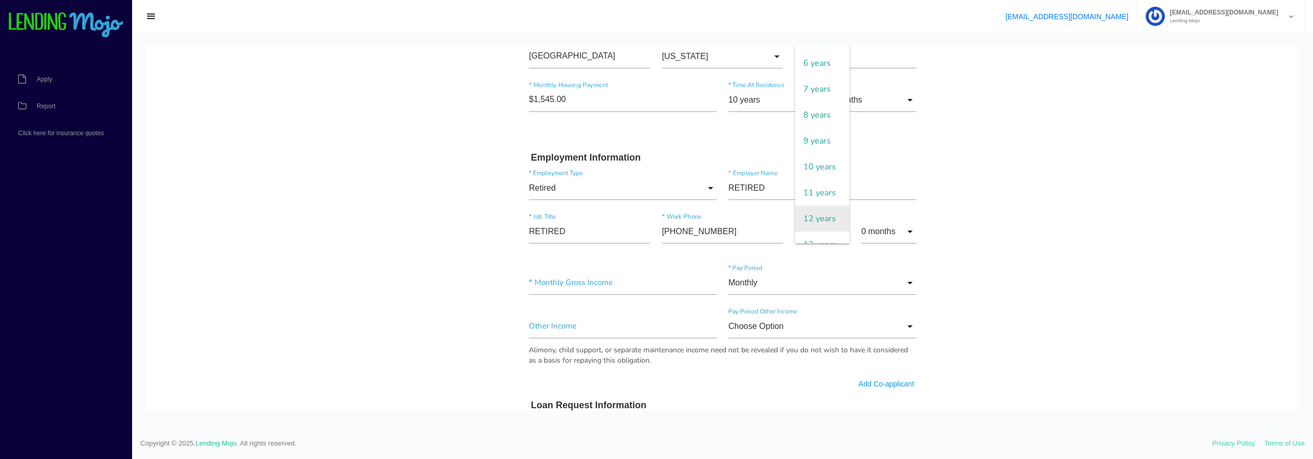
scroll to position [155, 0]
click at [816, 165] on span "10 years" at bounding box center [822, 162] width 55 height 26
type input "10 years"
click at [884, 236] on input "0 months" at bounding box center [888, 232] width 55 height 24
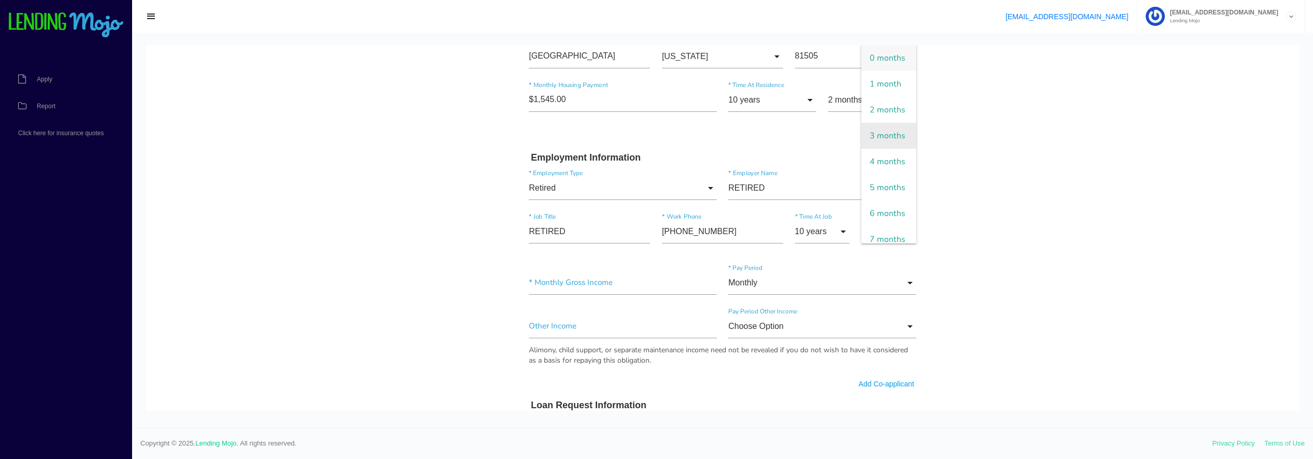
scroll to position [52, 0]
click at [873, 149] on span "5 months" at bounding box center [888, 136] width 55 height 26
type input "5 months"
click at [559, 288] on input"] "text" at bounding box center [623, 283] width 188 height 24
click at [552, 282] on input"] "text" at bounding box center [623, 283] width 188 height 24
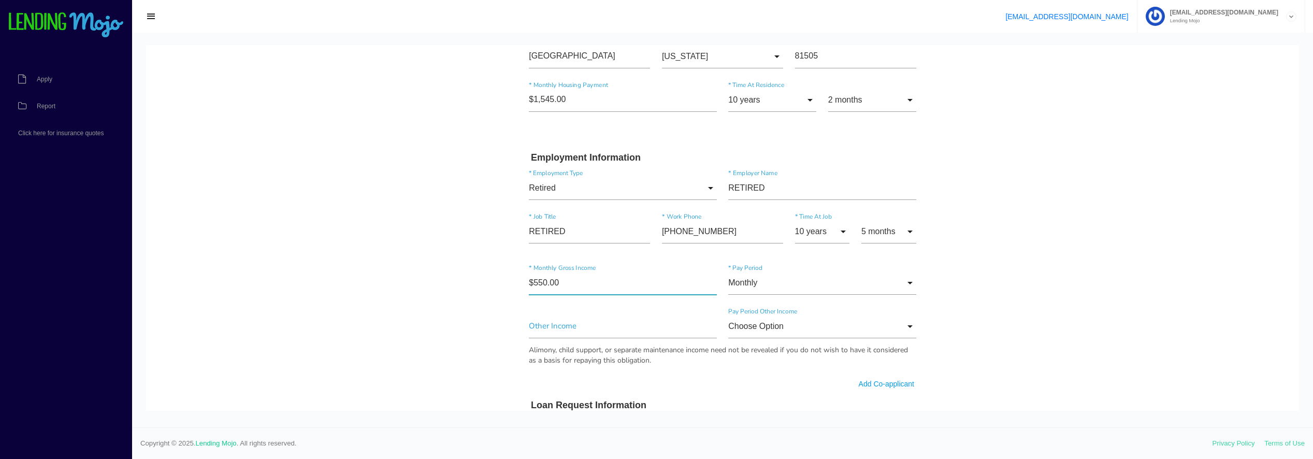
type input"] "$5,500.00"
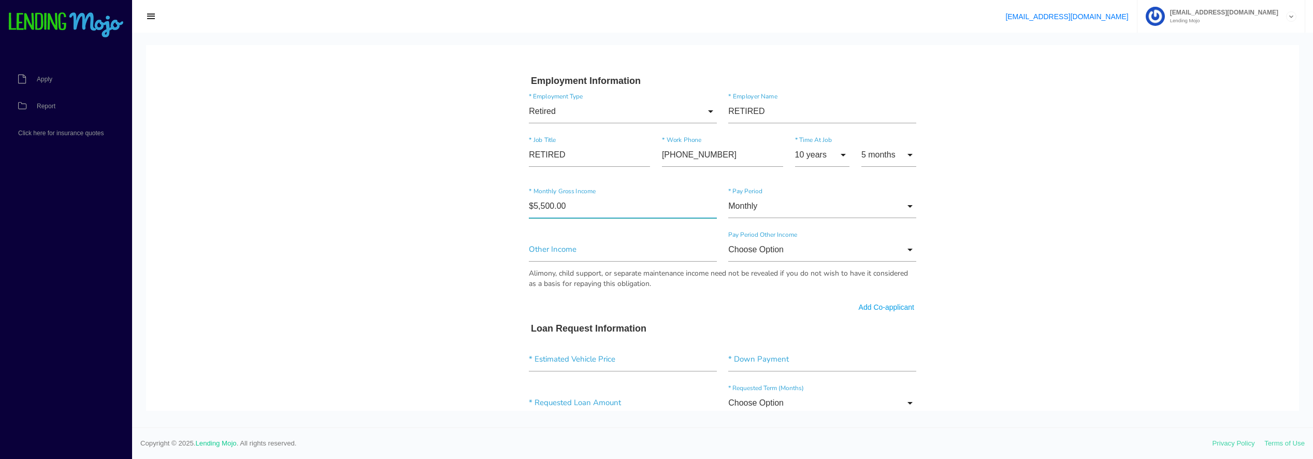
scroll to position [570, 0]
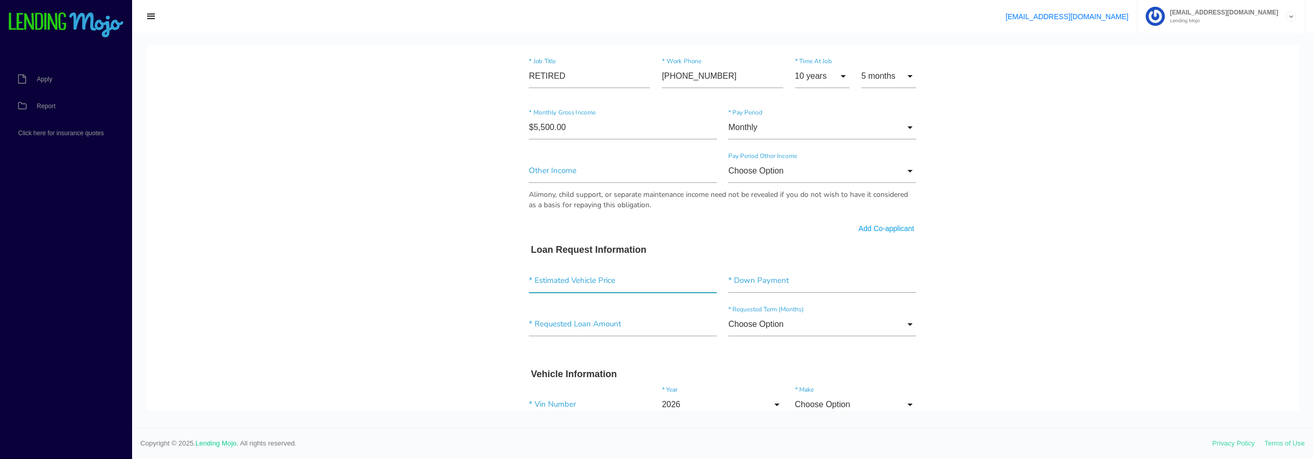
click at [586, 289] on input"] "text" at bounding box center [623, 281] width 188 height 24
type input"] "$5,400.00"
click at [761, 282] on input"] "text" at bounding box center [822, 281] width 188 height 24
type input"] "$1,800.00"
click at [561, 324] on input"] "text" at bounding box center [623, 324] width 188 height 24
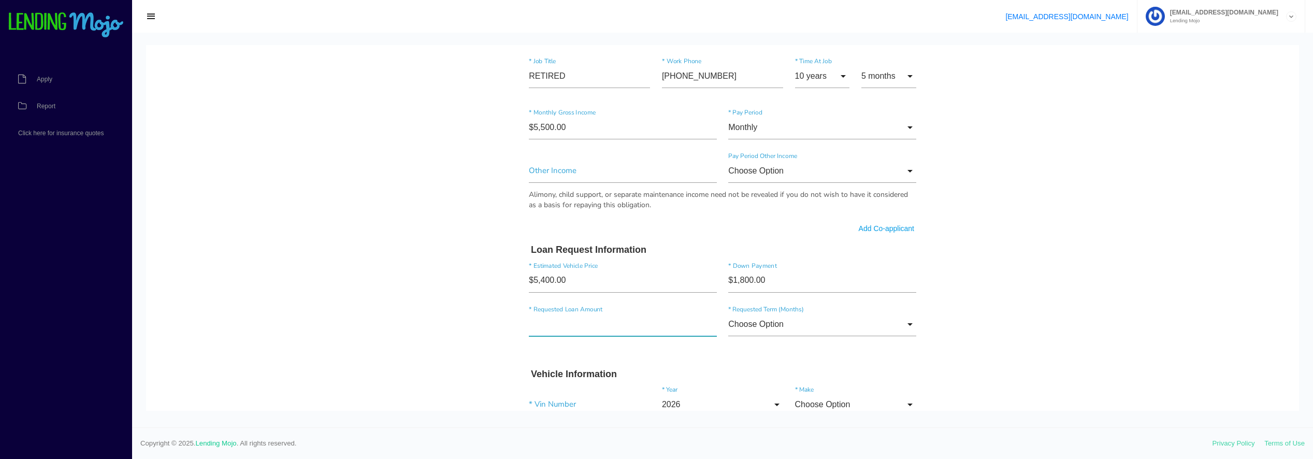
click at [550, 323] on input"] "text" at bounding box center [623, 324] width 188 height 24
type input"] "$1.00"
type input"] "$5,000.00"
click at [906, 330] on input "Choose Option" at bounding box center [822, 324] width 188 height 24
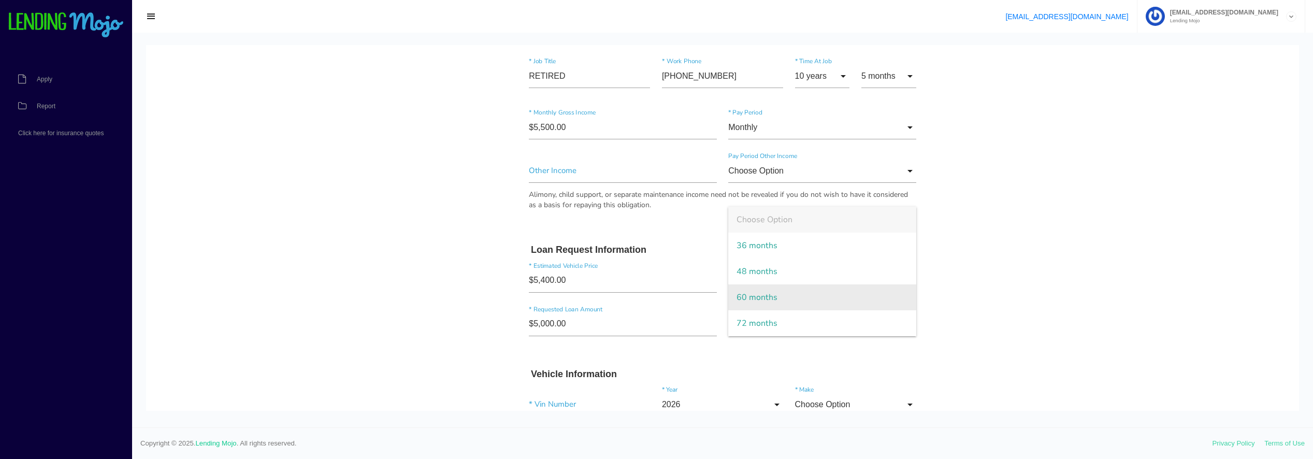
click at [790, 291] on span "60 months" at bounding box center [822, 297] width 188 height 26
type input "60 months"
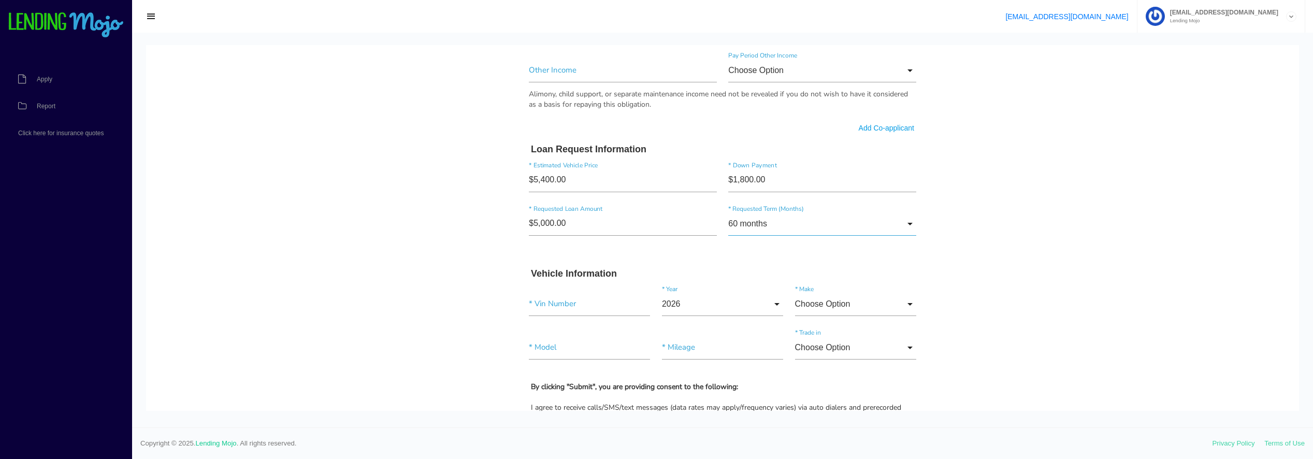
scroll to position [777, 0]
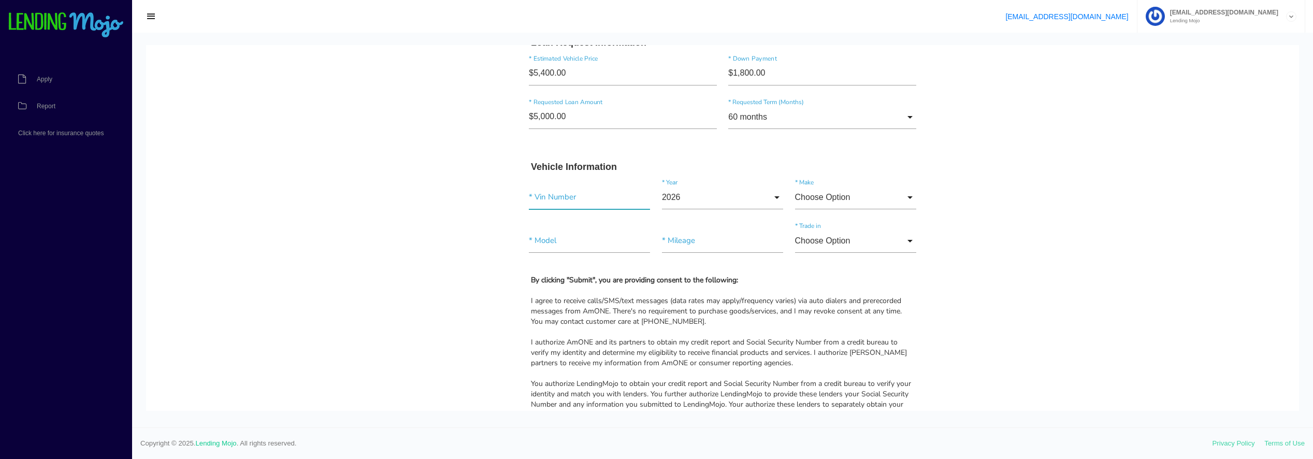
click at [531, 203] on input"] "text" at bounding box center [589, 197] width 121 height 24
paste input"] "3LNHM26T09R612079"
type input"] "3LNHM26T09R612079"
click at [768, 195] on input "2026" at bounding box center [722, 197] width 121 height 24
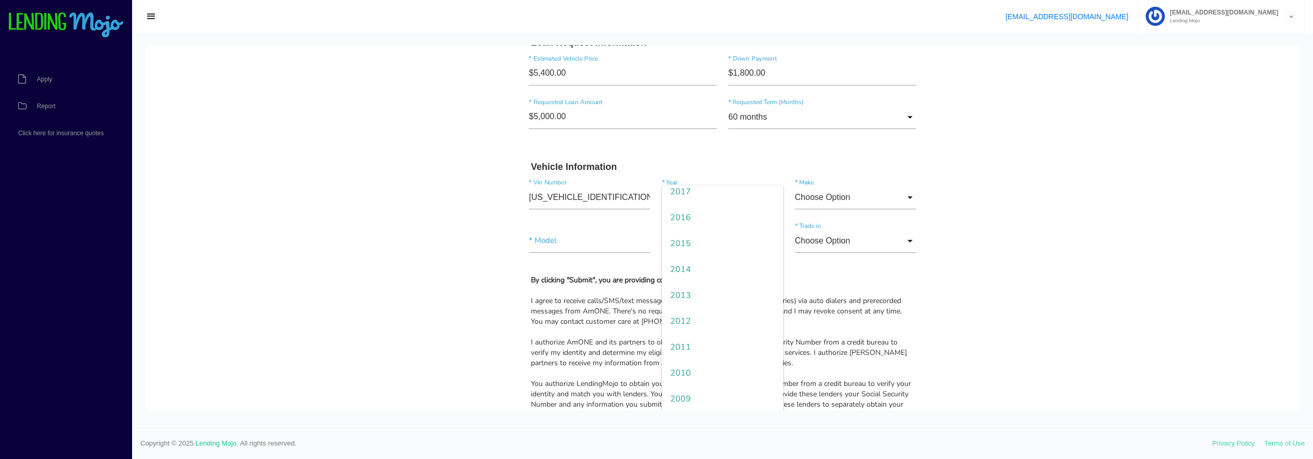
scroll to position [414, 0]
click at [685, 219] on span "2009" at bounding box center [722, 224] width 121 height 26
type input "2009"
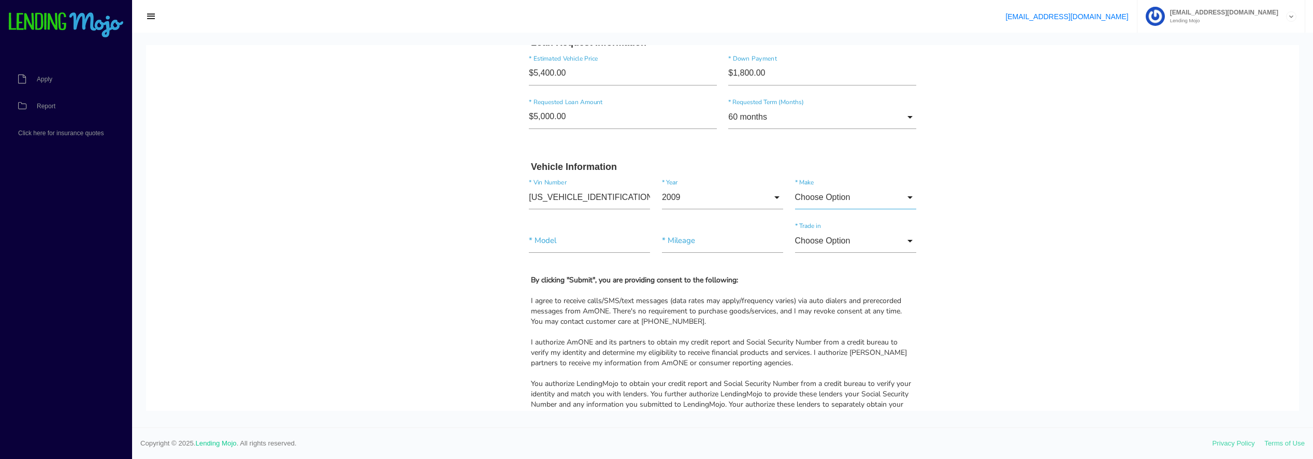
click at [861, 200] on input "Choose Option" at bounding box center [855, 197] width 121 height 24
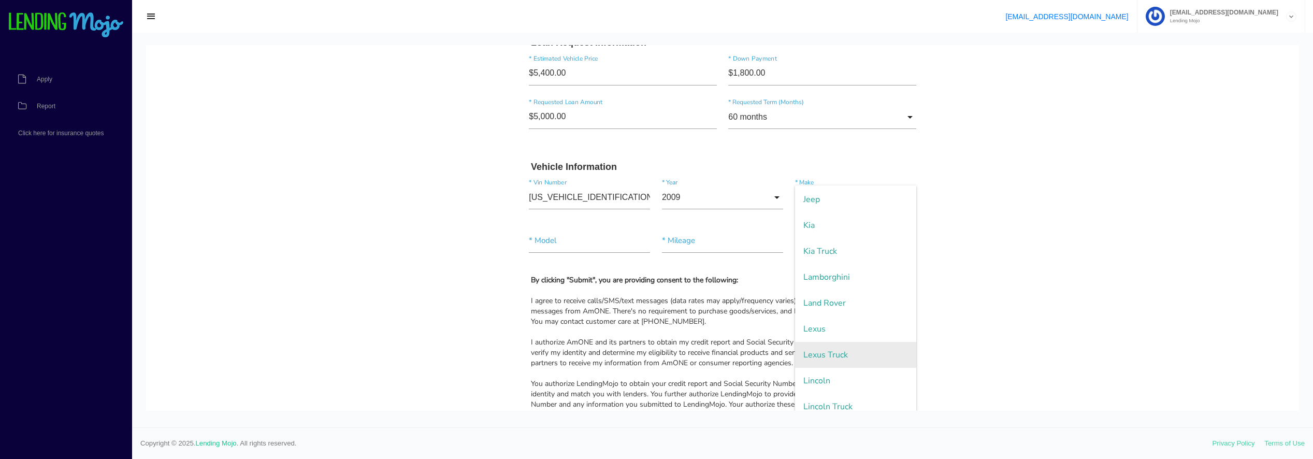
scroll to position [1191, 0]
click at [837, 376] on span "Lincoln" at bounding box center [855, 380] width 121 height 26
type input "Lincoln"
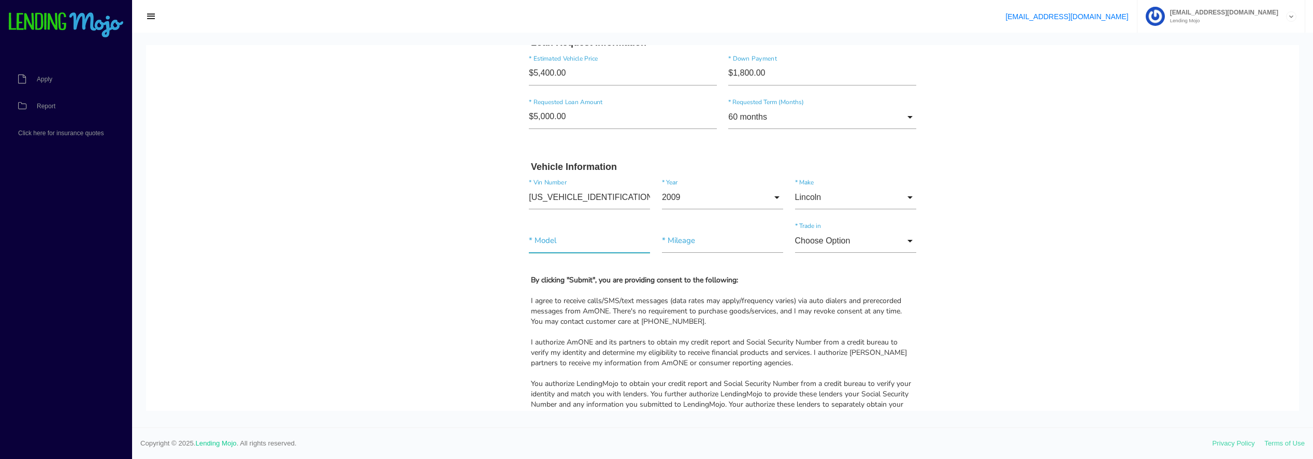
click at [560, 244] on input"] "text" at bounding box center [589, 241] width 121 height 24
type input"] "MKZ"
click at [708, 236] on input"] "text" at bounding box center [722, 241] width 121 height 24
type input"] "117,139"
click at [850, 253] on div "Choose Option Choose Option Yes No Choose Option Yes No * Trade in" at bounding box center [855, 243] width 133 height 28
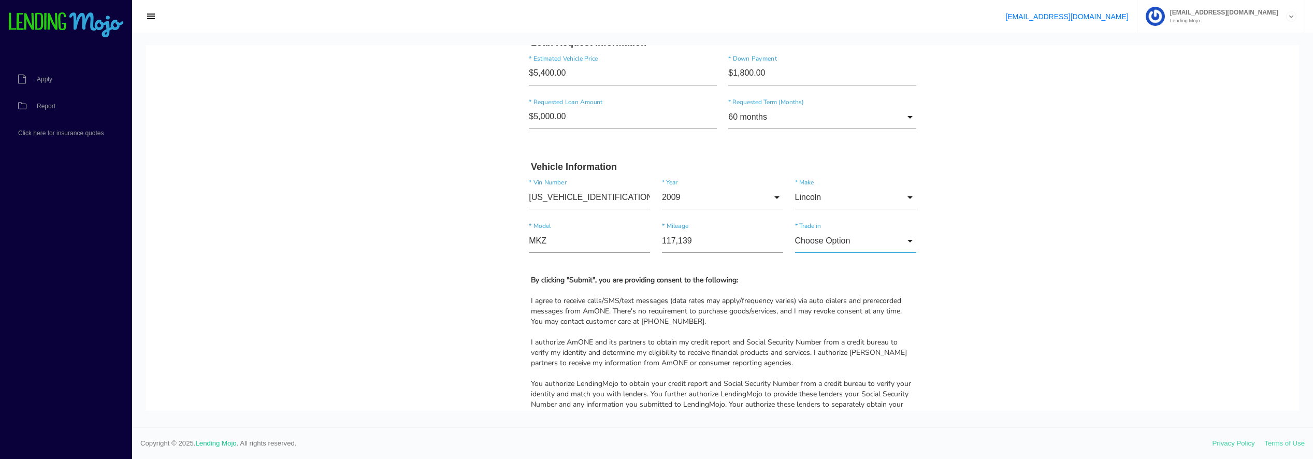
click at [851, 242] on input "Choose Option" at bounding box center [855, 241] width 121 height 24
click at [820, 291] on span "No" at bounding box center [855, 294] width 121 height 26
type input "No"
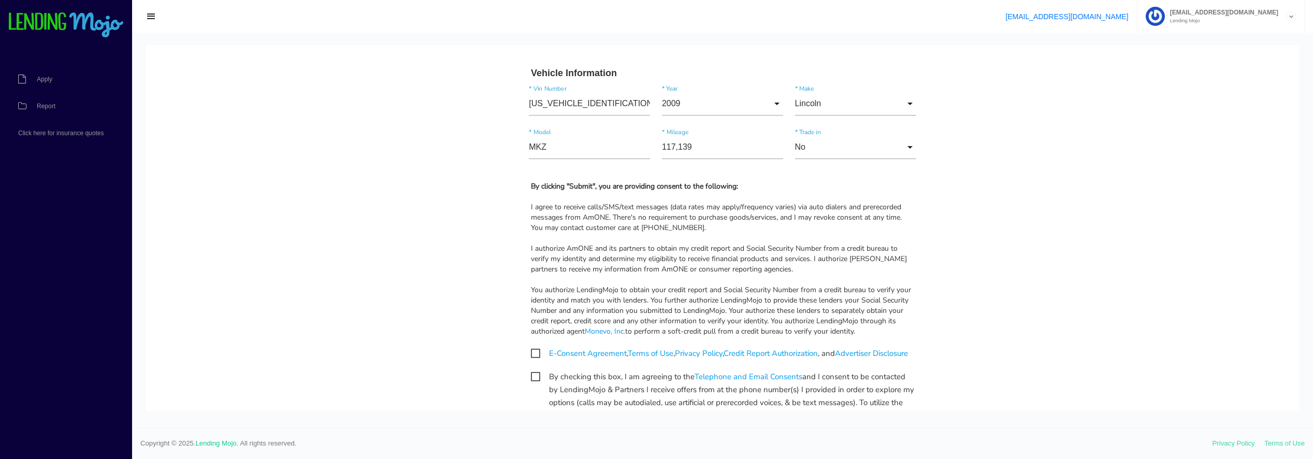
scroll to position [1007, 0]
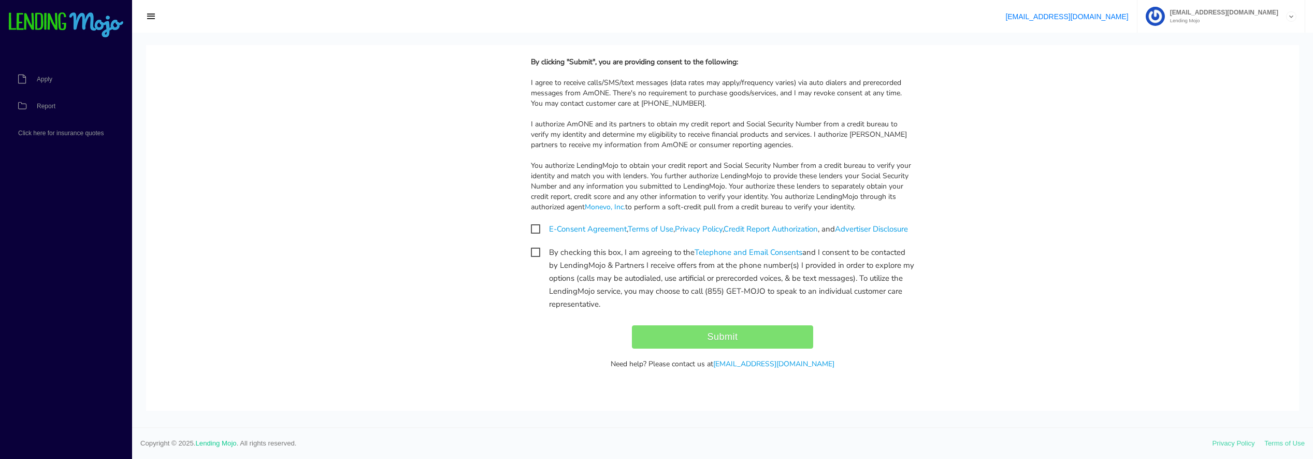
click at [531, 223] on span "E-Consent Agreement , Terms of Use , Privacy Policy , Credit Report Authorizati…" at bounding box center [719, 229] width 377 height 13
checkbox input "true"
click at [531, 253] on span "By checking this box, I am agreeing to the Telephone and Email Consents and I c…" at bounding box center [722, 252] width 383 height 13
checkbox input "true"
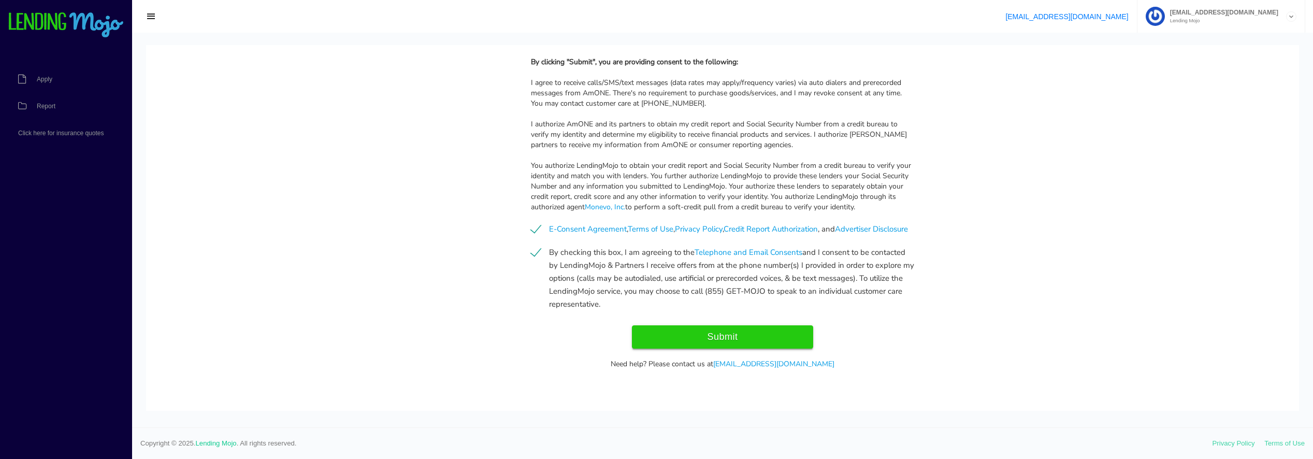
click at [755, 341] on input "Submit" at bounding box center [722, 336] width 181 height 23
type input "Submitting..."
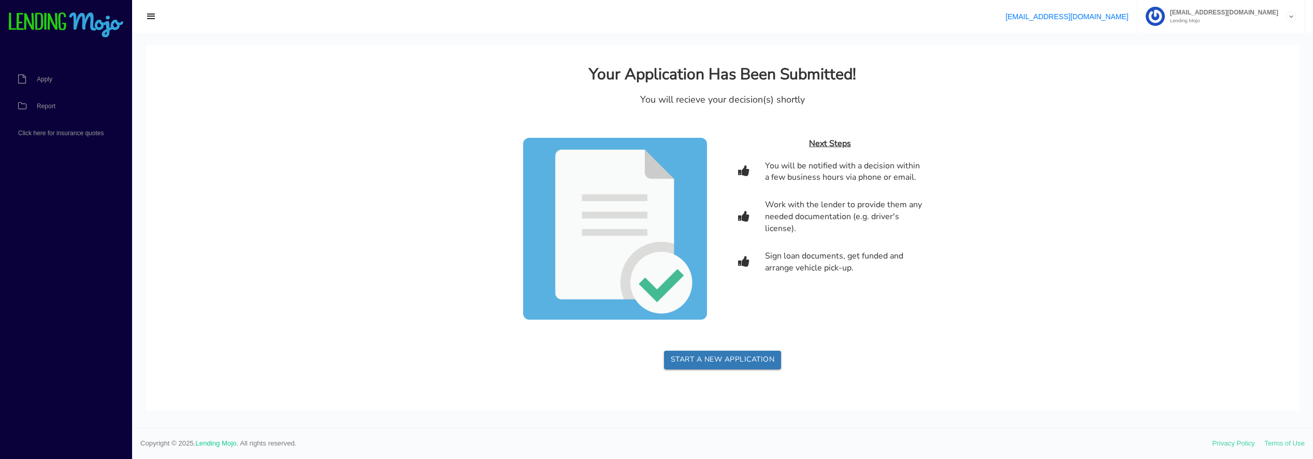
scroll to position [0, 0]
click at [47, 108] on span "Report" at bounding box center [46, 106] width 19 height 6
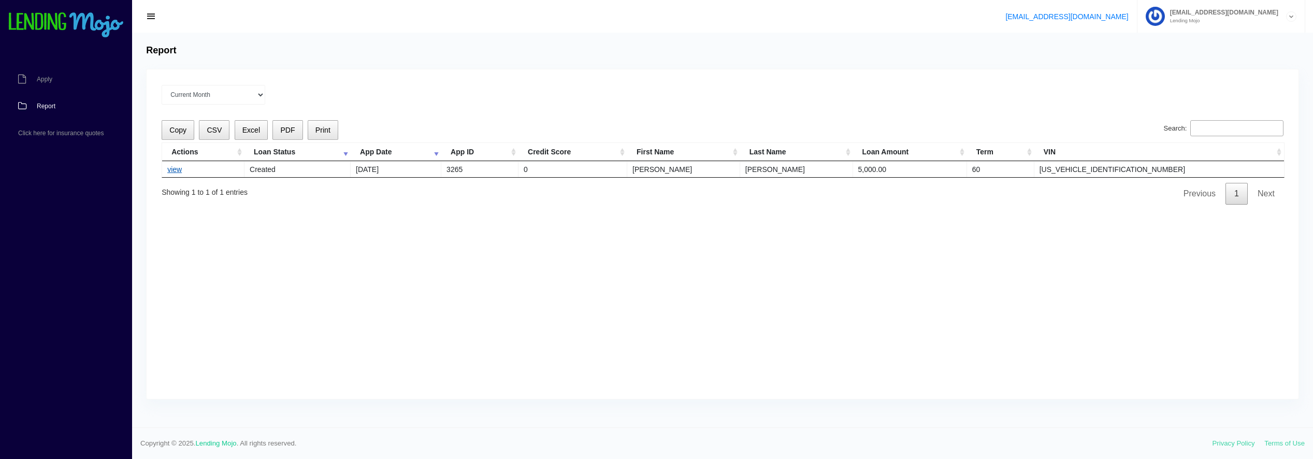
click at [180, 170] on link "view" at bounding box center [174, 169] width 15 height 8
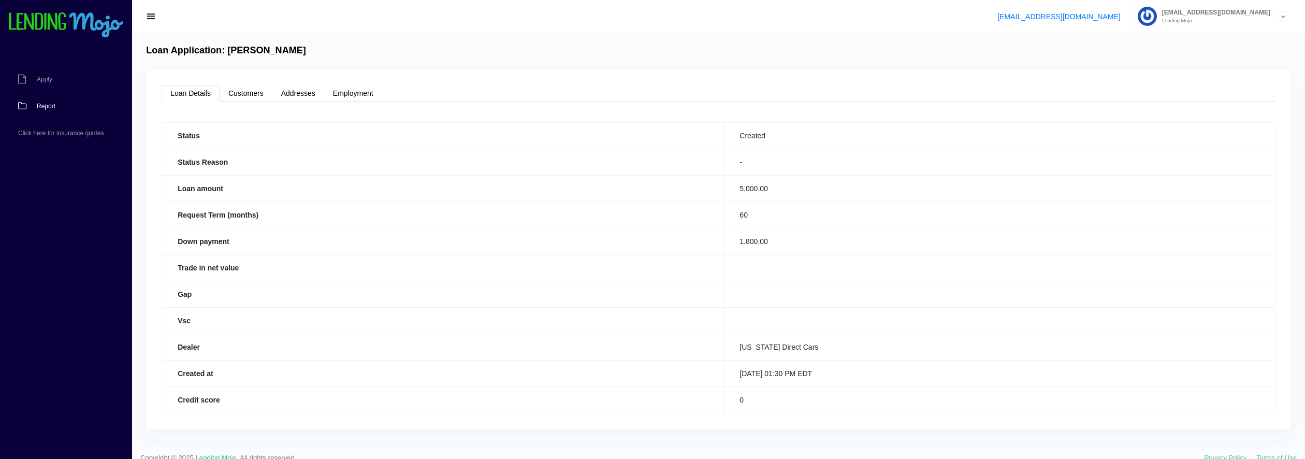
click at [41, 108] on span "Report" at bounding box center [46, 106] width 19 height 6
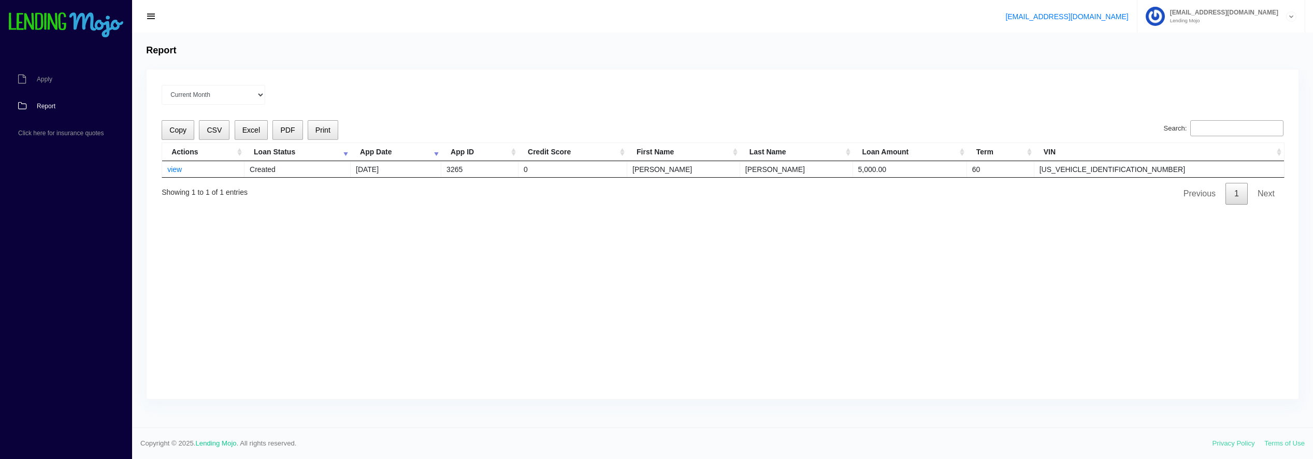
click at [151, 17] on span "button" at bounding box center [151, 16] width 10 height 11
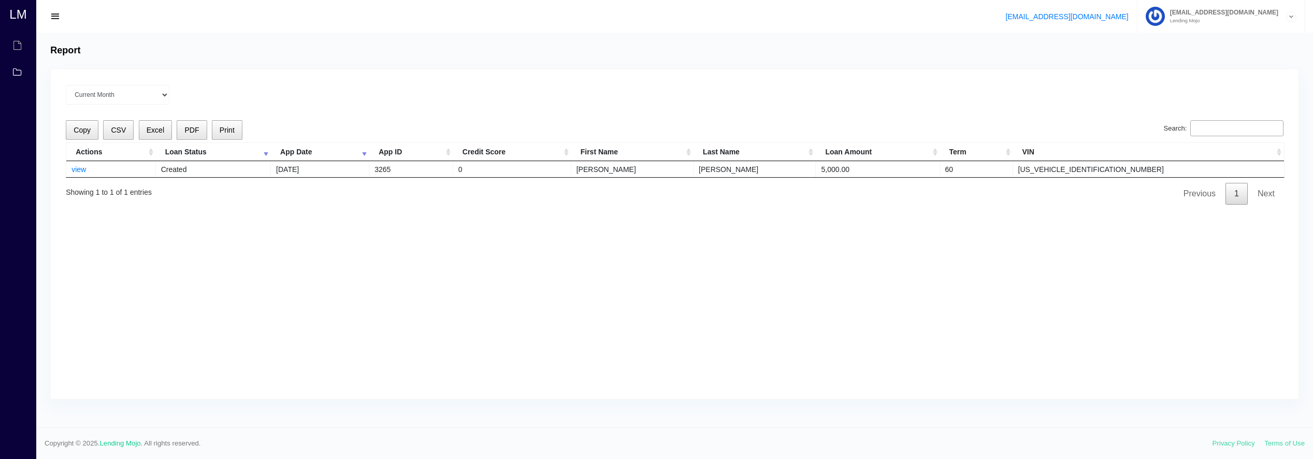
click at [94, 13] on div "support@lendingmojo.com crivera@floridadirectcars.com Lending Mojo Manage Accou…" at bounding box center [674, 16] width 1277 height 33
click at [60, 15] on span "button" at bounding box center [55, 16] width 10 height 11
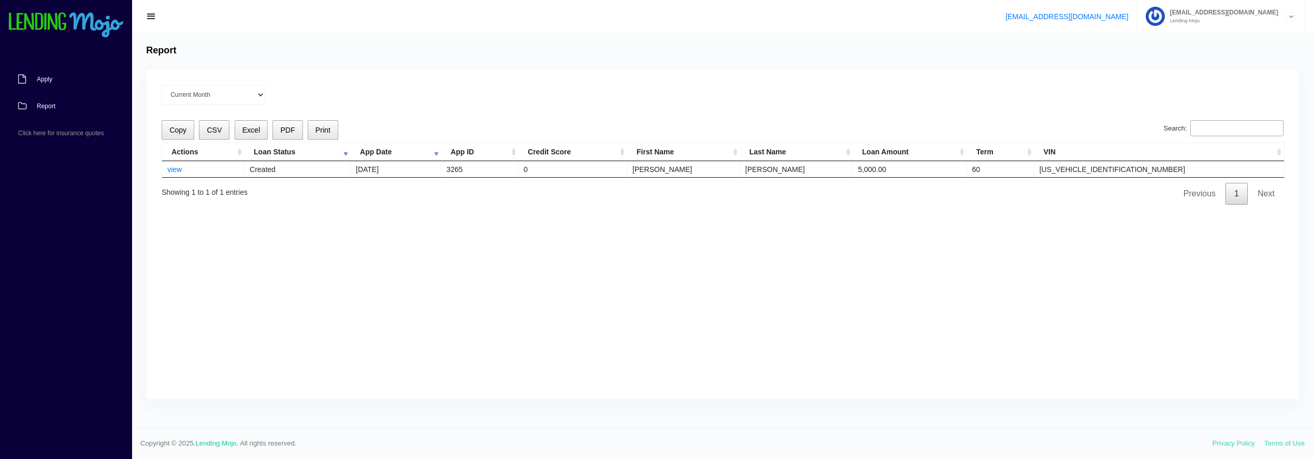
click at [23, 81] on icon at bounding box center [22, 79] width 8 height 9
